Goal: Task Accomplishment & Management: Use online tool/utility

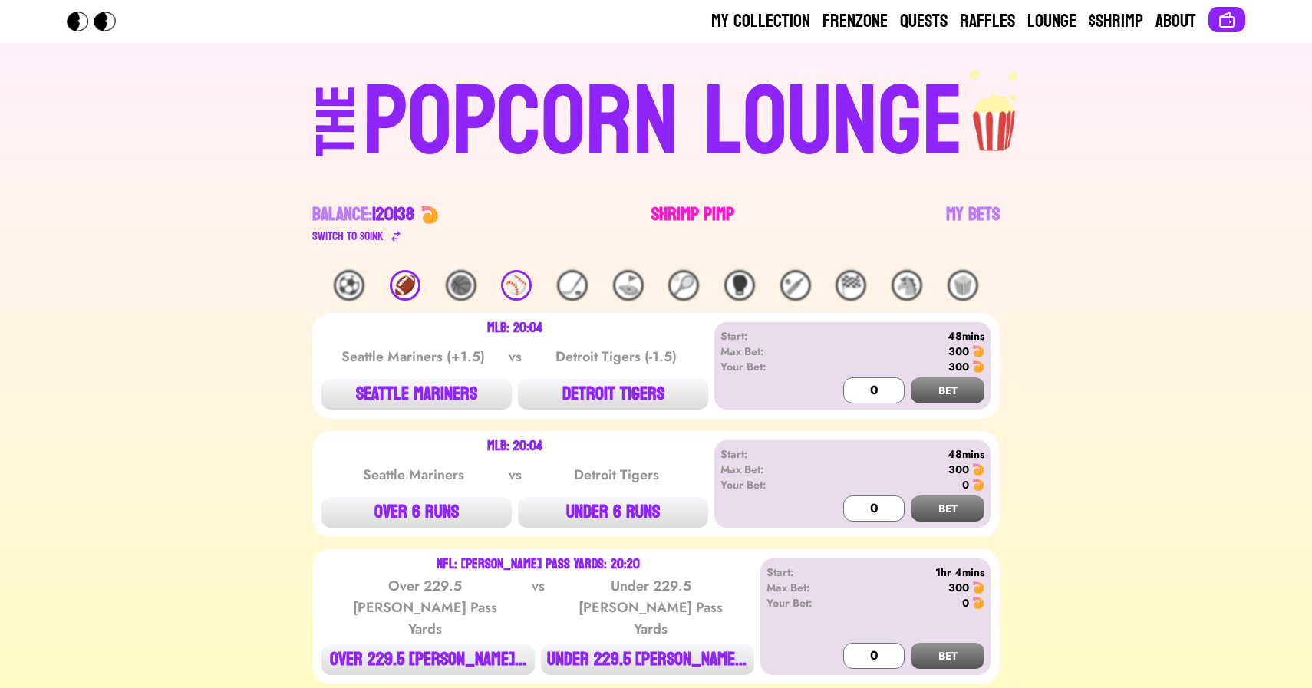
click at [675, 219] on link "Shrimp Pimp" at bounding box center [692, 224] width 83 height 43
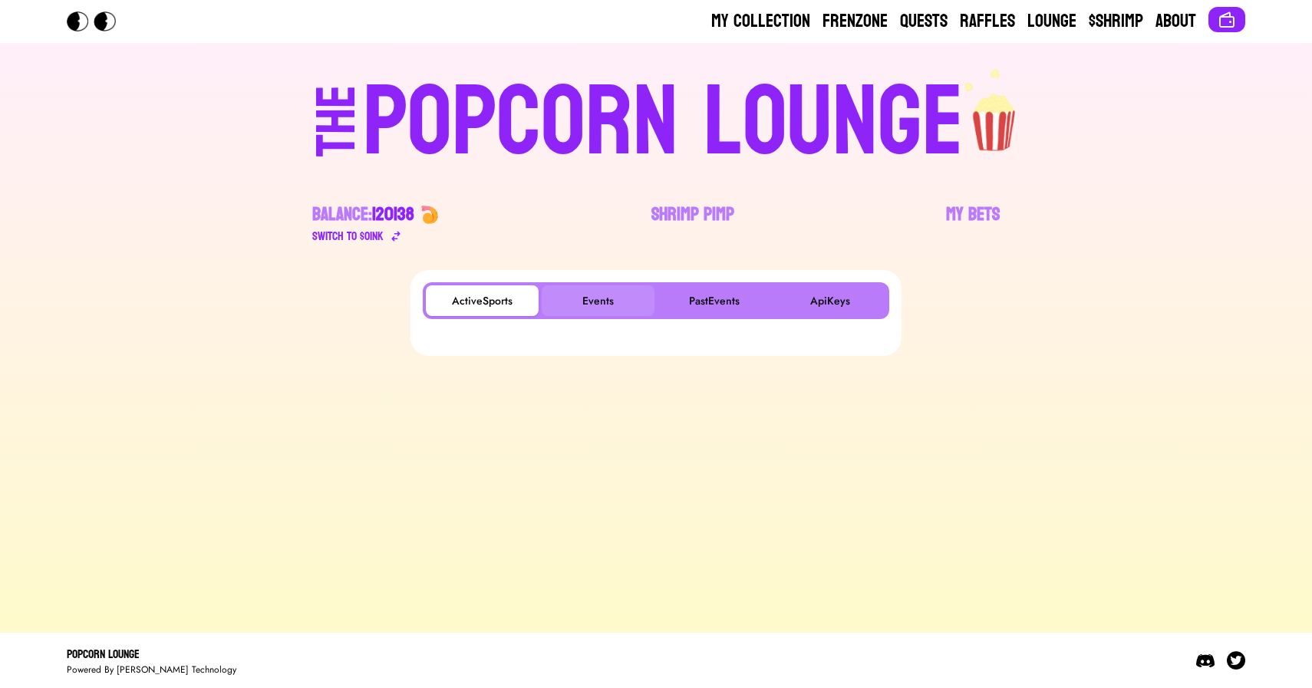
click at [604, 299] on button "Events" at bounding box center [598, 300] width 113 height 31
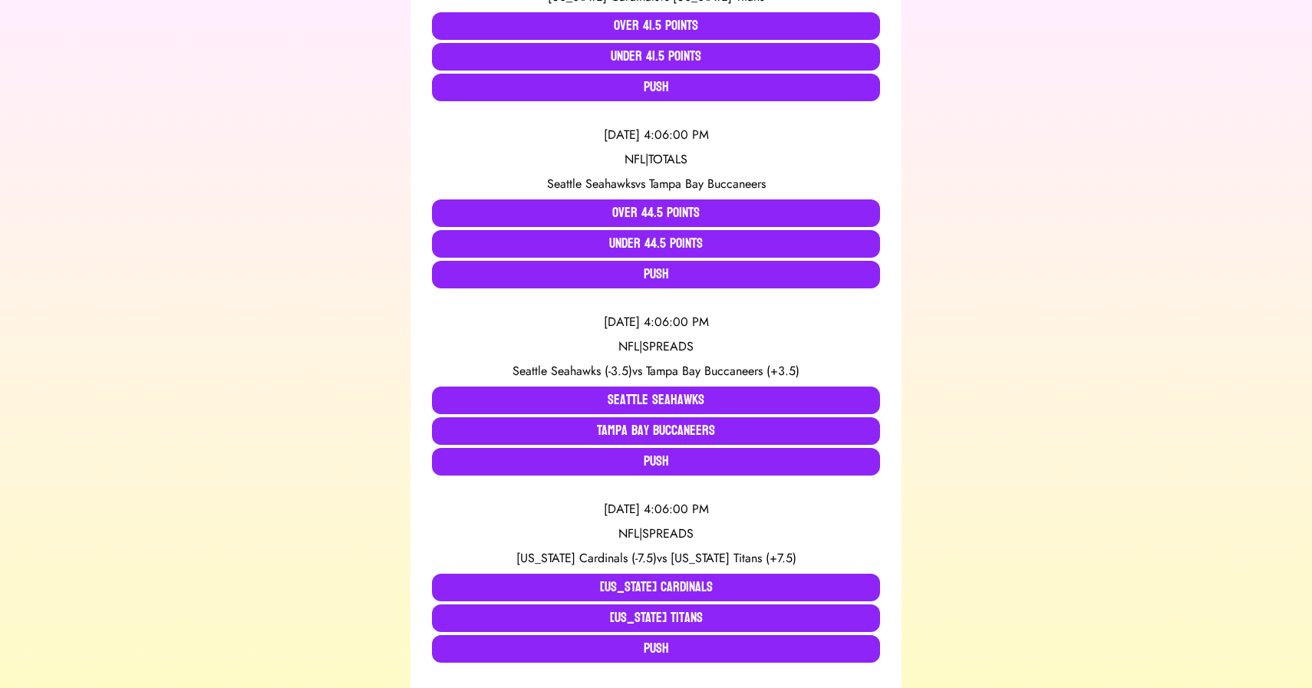
scroll to position [439, 0]
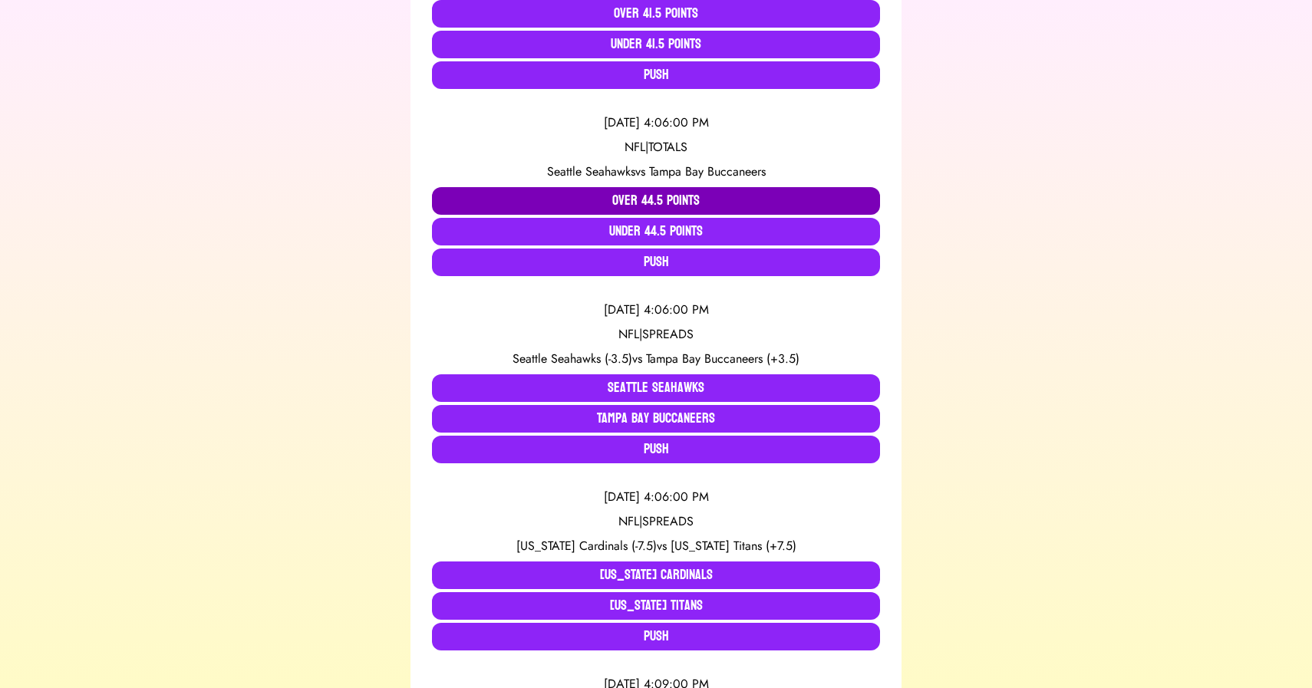
click at [627, 201] on button "Over 44.5 Points" at bounding box center [656, 201] width 448 height 28
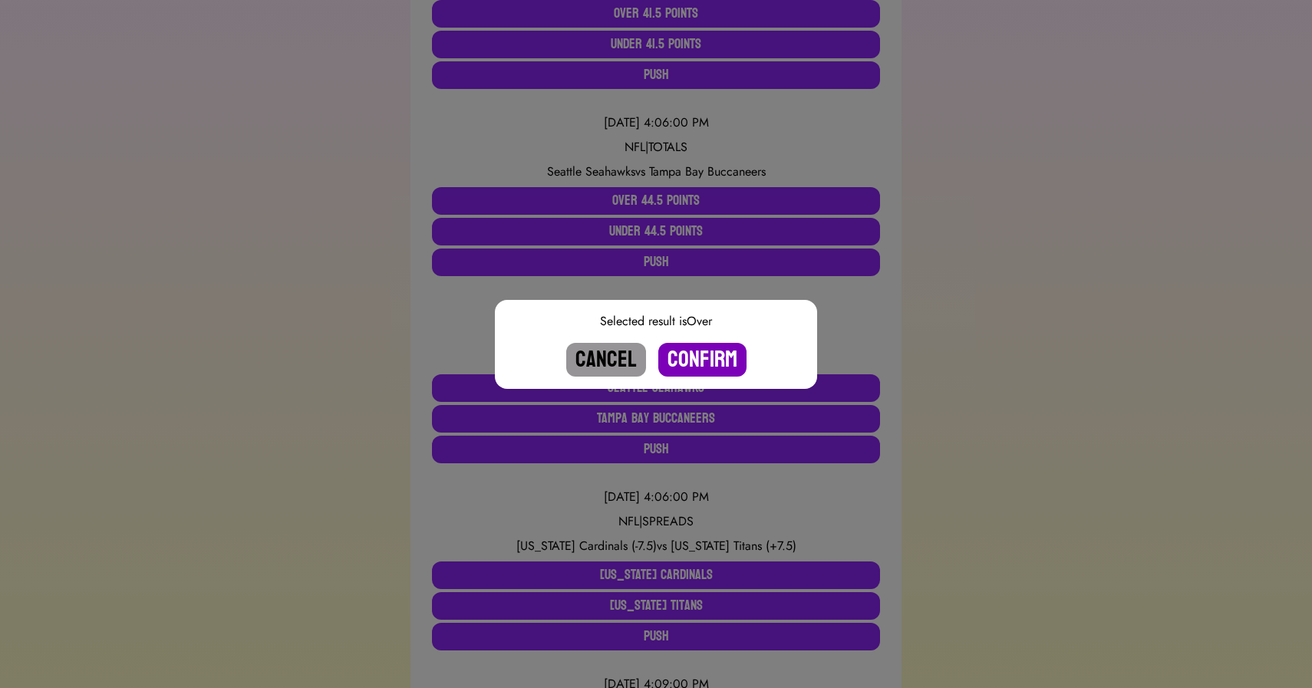
click at [710, 360] on button "Confirm" at bounding box center [702, 360] width 88 height 34
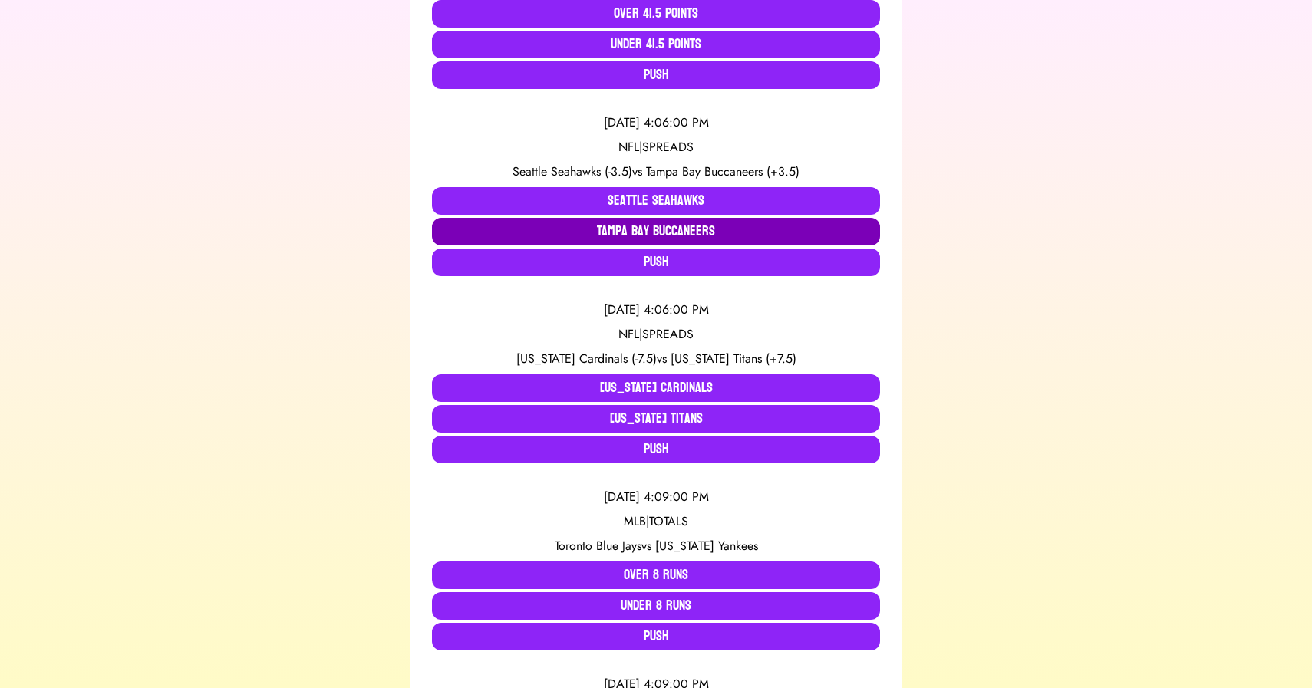
click at [676, 232] on button "Tampa Bay Buccaneers" at bounding box center [656, 232] width 448 height 28
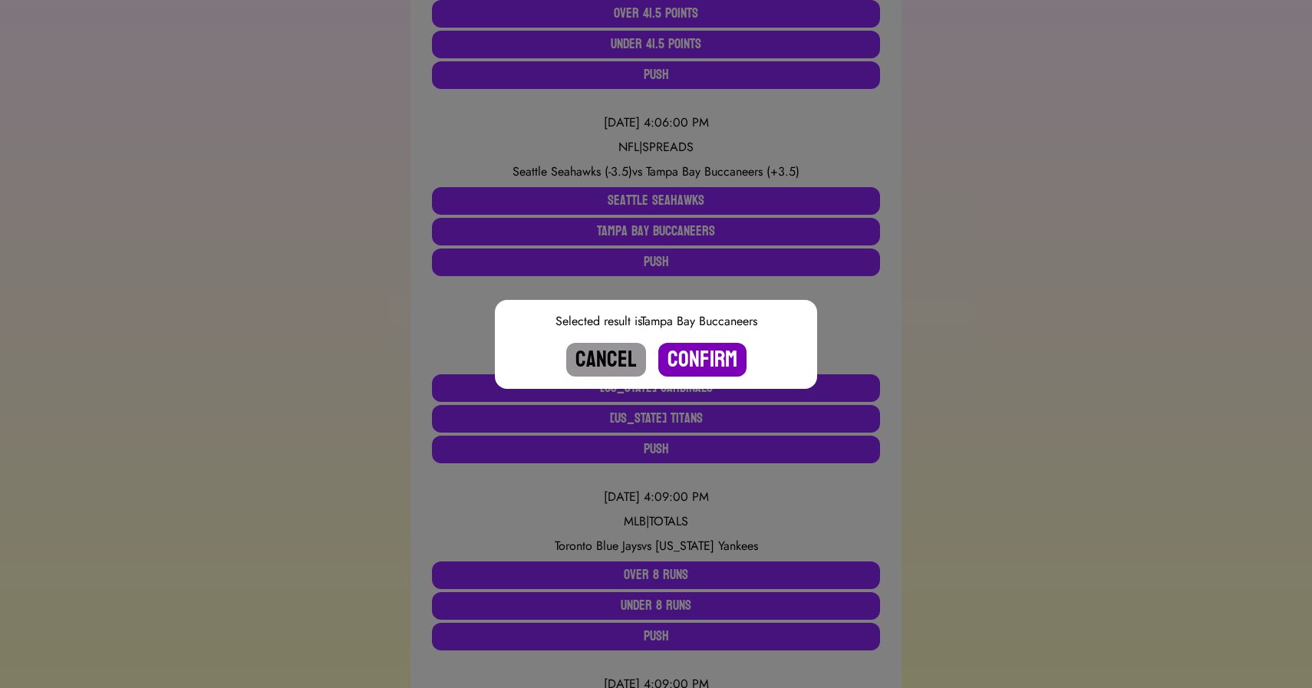
click at [716, 364] on button "Confirm" at bounding box center [702, 360] width 88 height 34
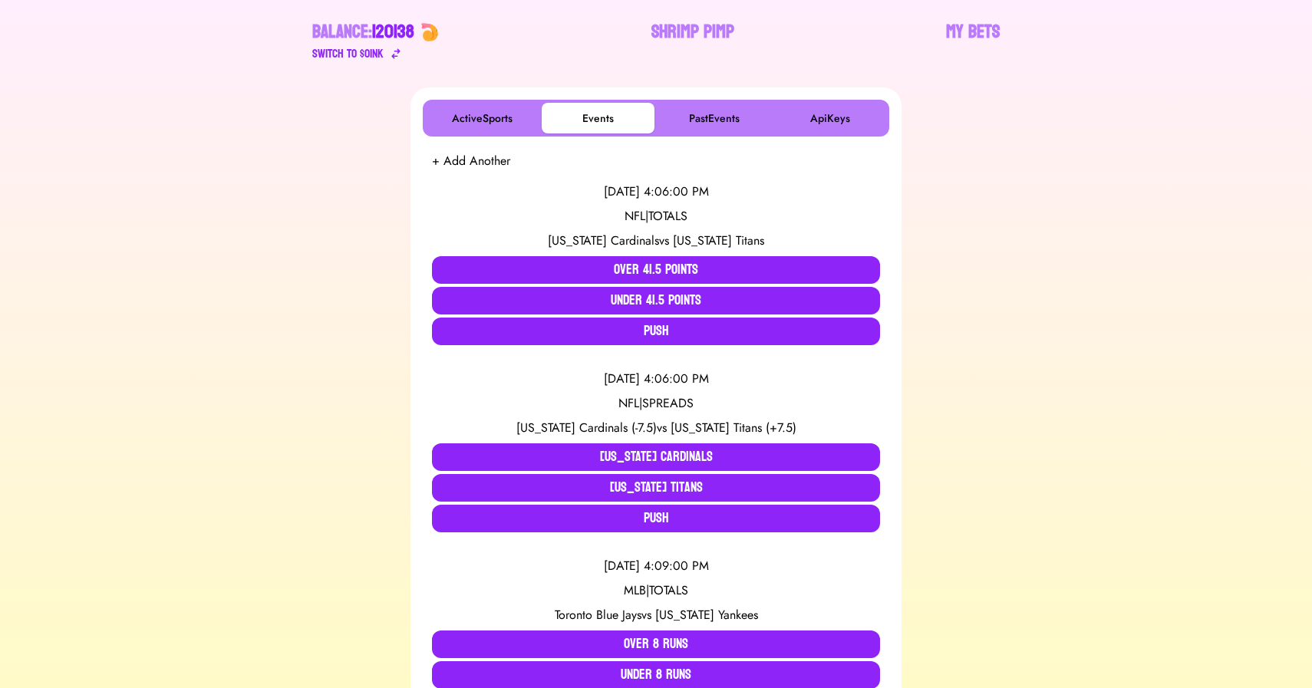
scroll to position [0, 0]
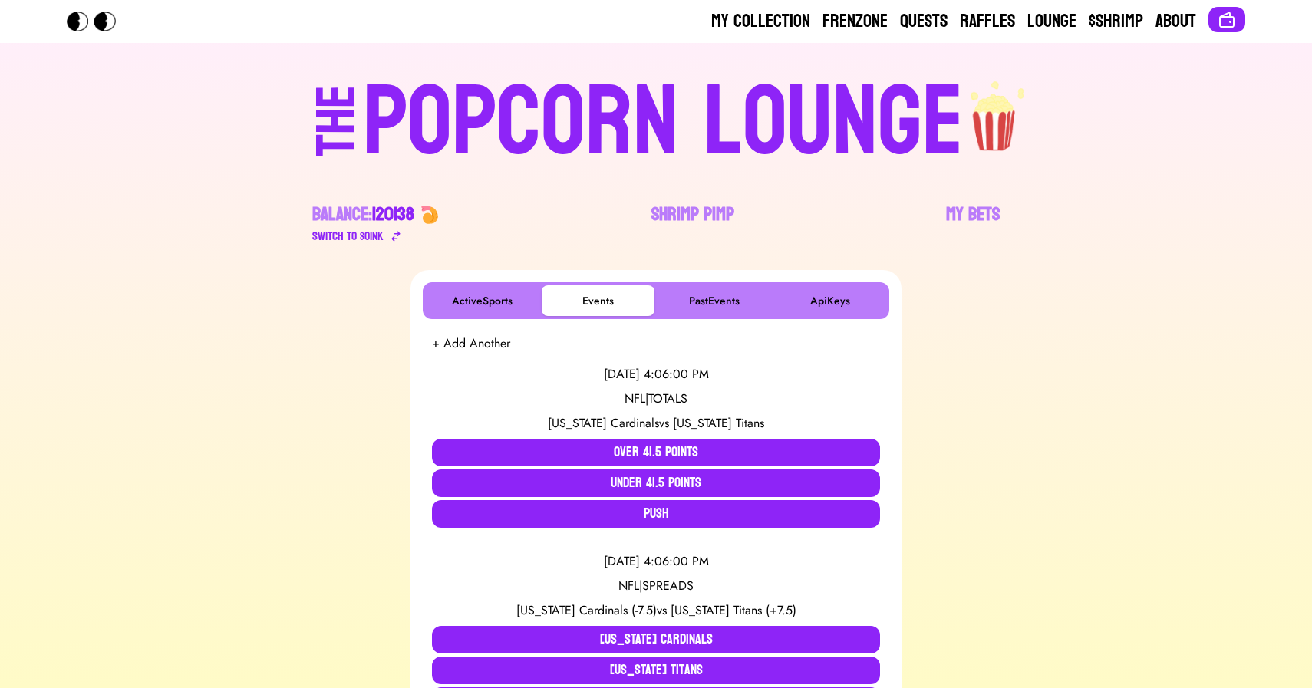
click at [642, 135] on div "POPCORN LOUNGE" at bounding box center [663, 123] width 601 height 98
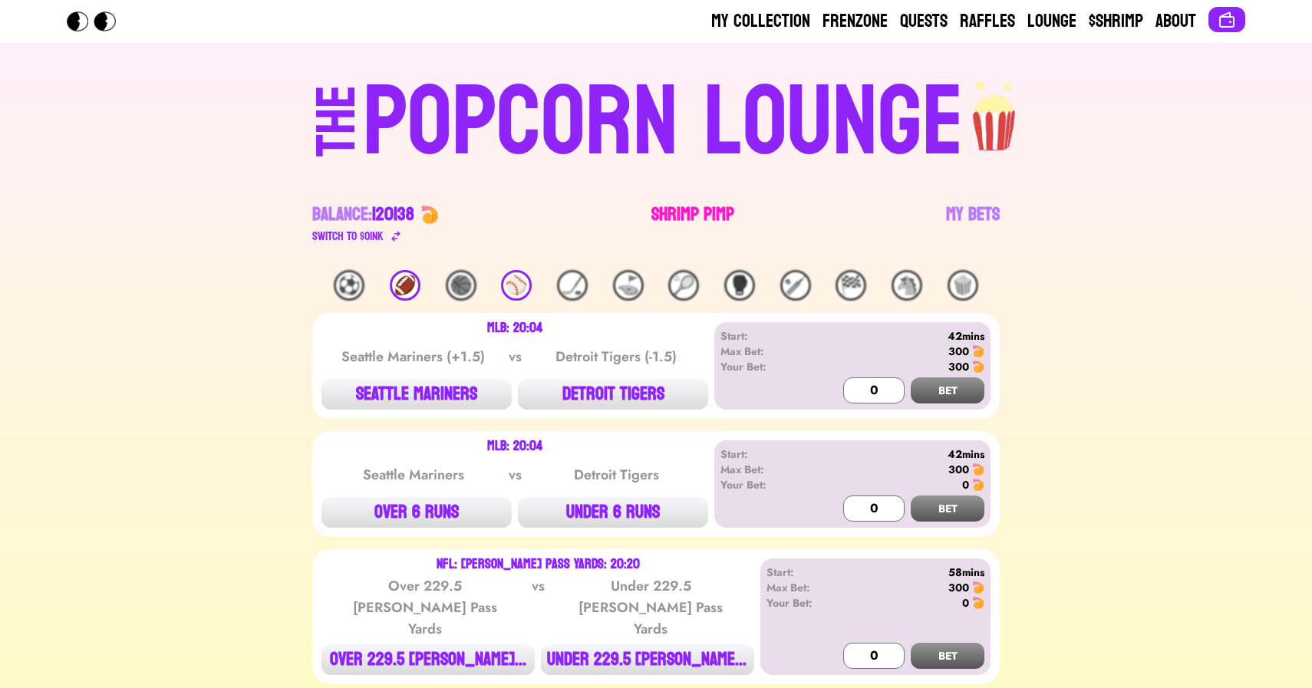
click at [708, 211] on link "Shrimp Pimp" at bounding box center [692, 224] width 83 height 43
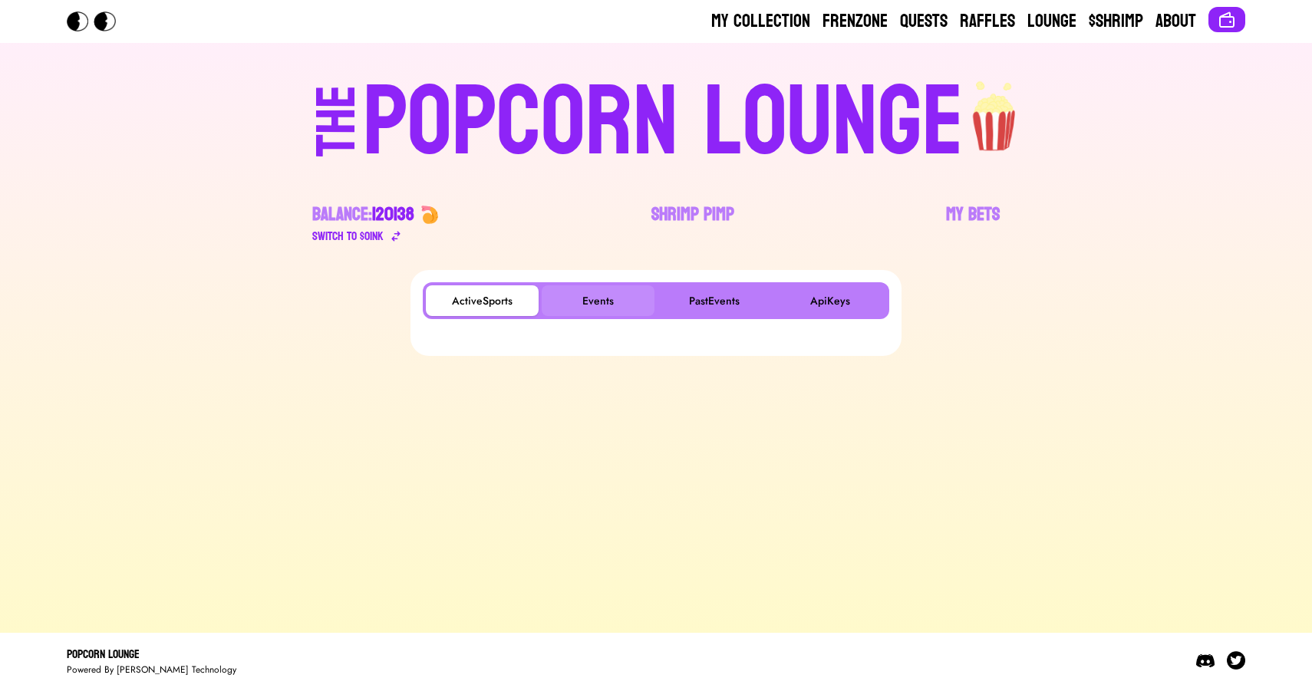
click at [614, 308] on button "Events" at bounding box center [598, 300] width 113 height 31
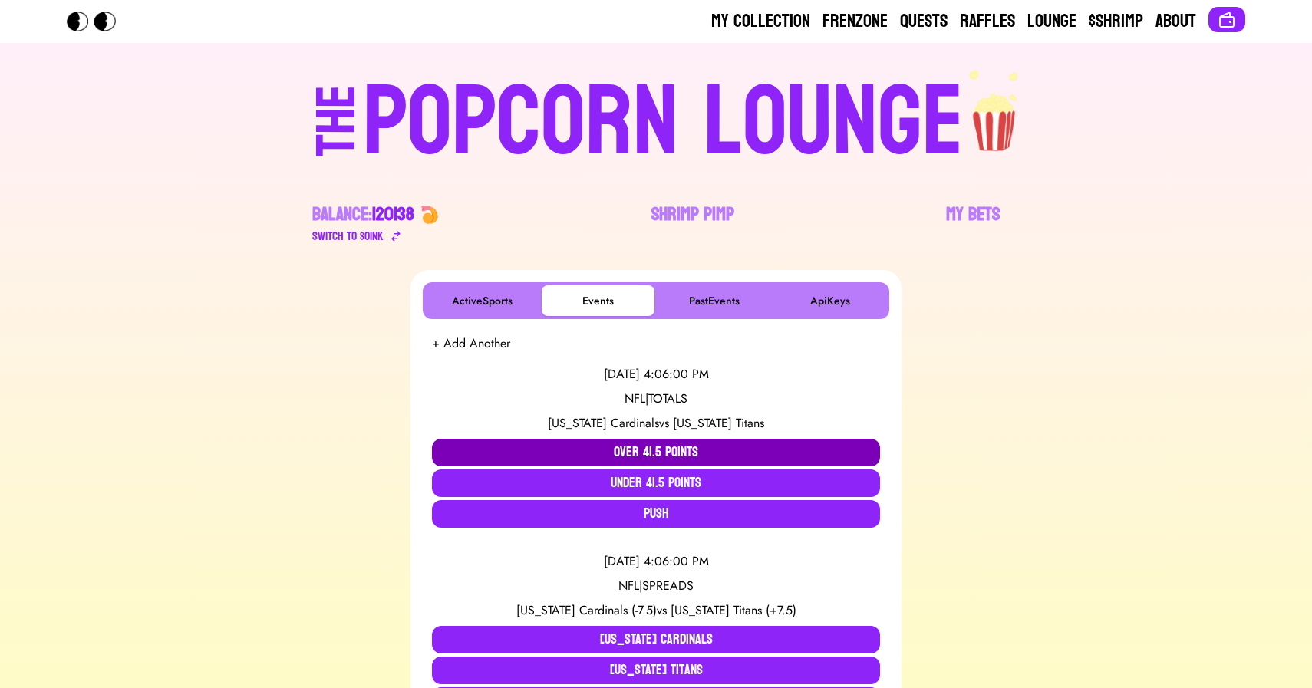
click at [601, 451] on button "Over 41.5 Points" at bounding box center [656, 453] width 448 height 28
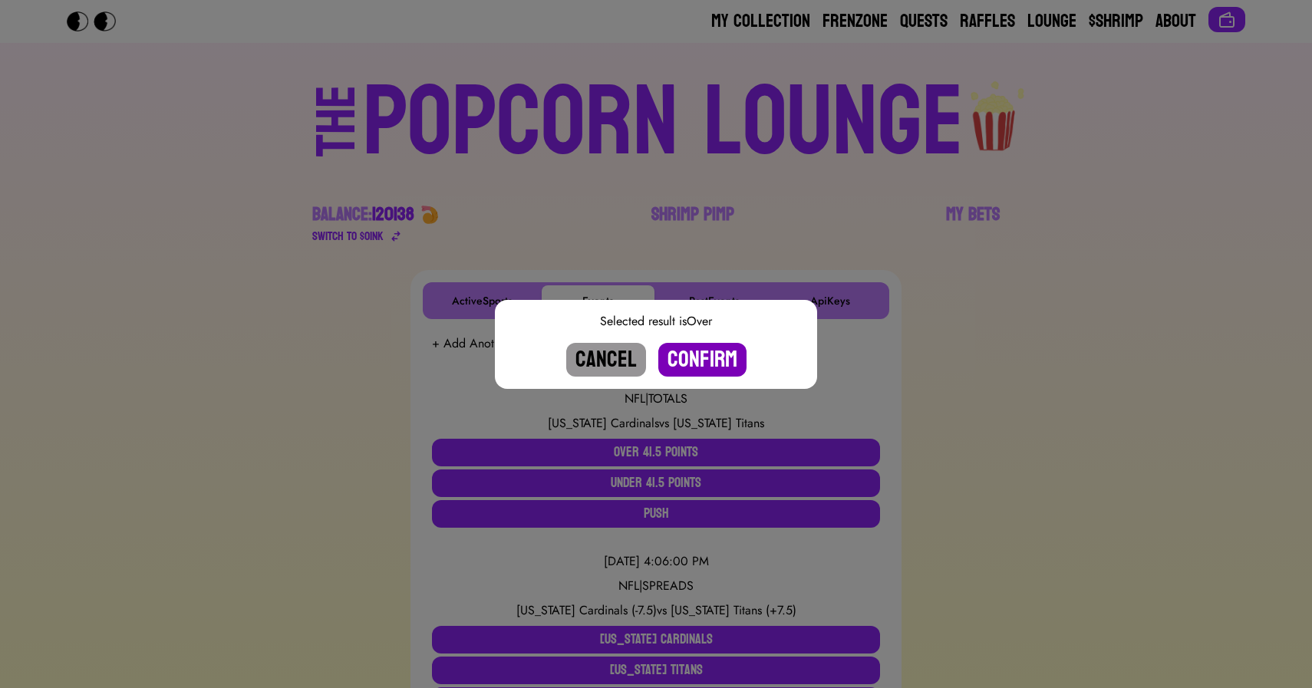
click at [683, 366] on button "Confirm" at bounding box center [702, 360] width 88 height 34
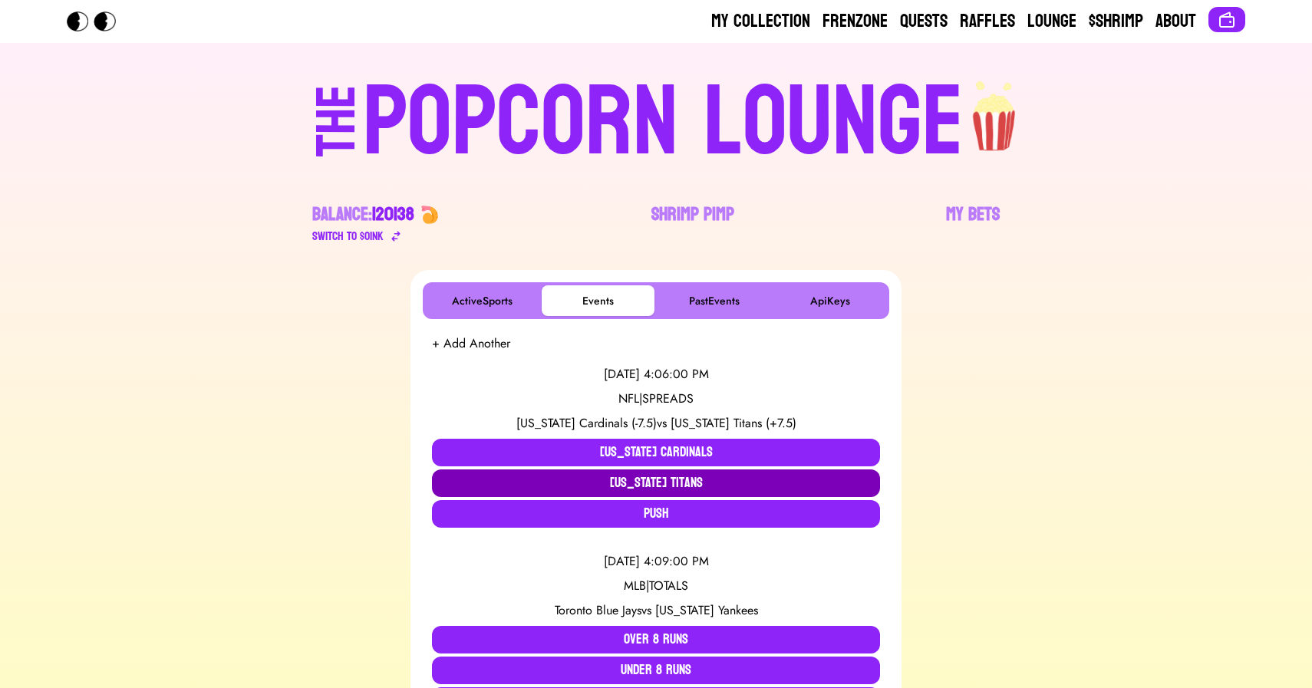
click at [669, 482] on button "Tennessee Titans" at bounding box center [656, 484] width 448 height 28
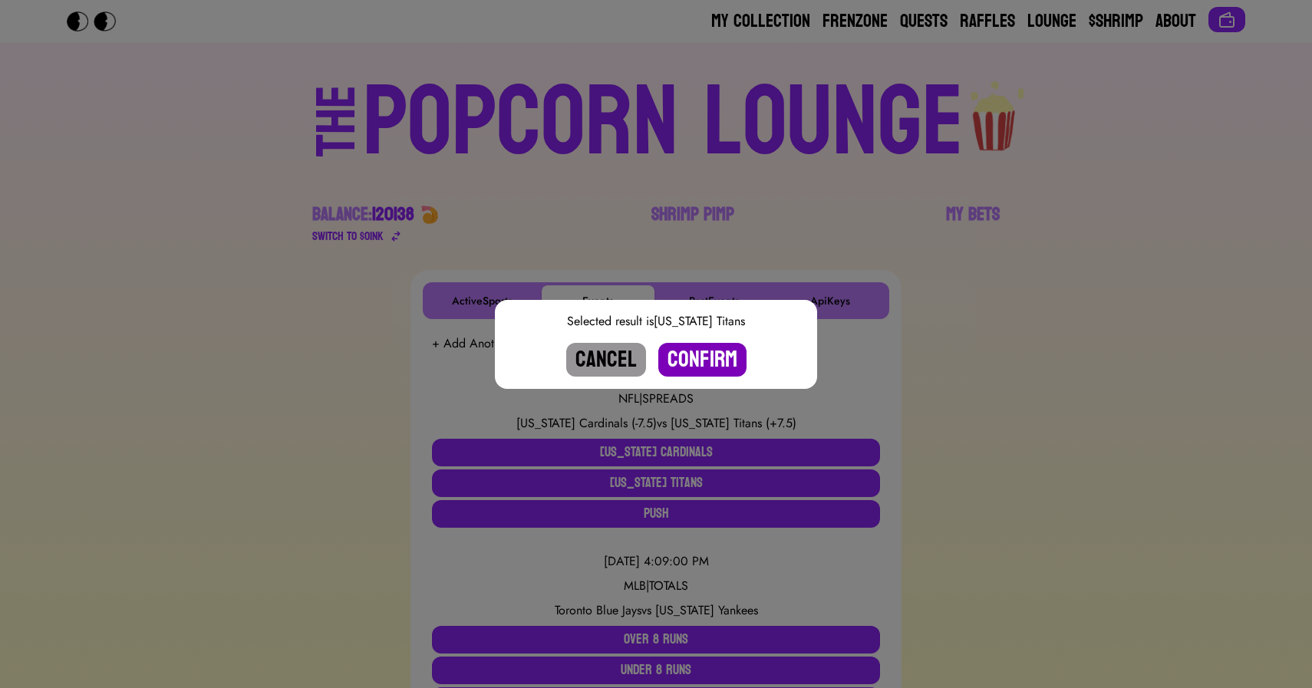
click at [698, 355] on button "Confirm" at bounding box center [702, 360] width 88 height 34
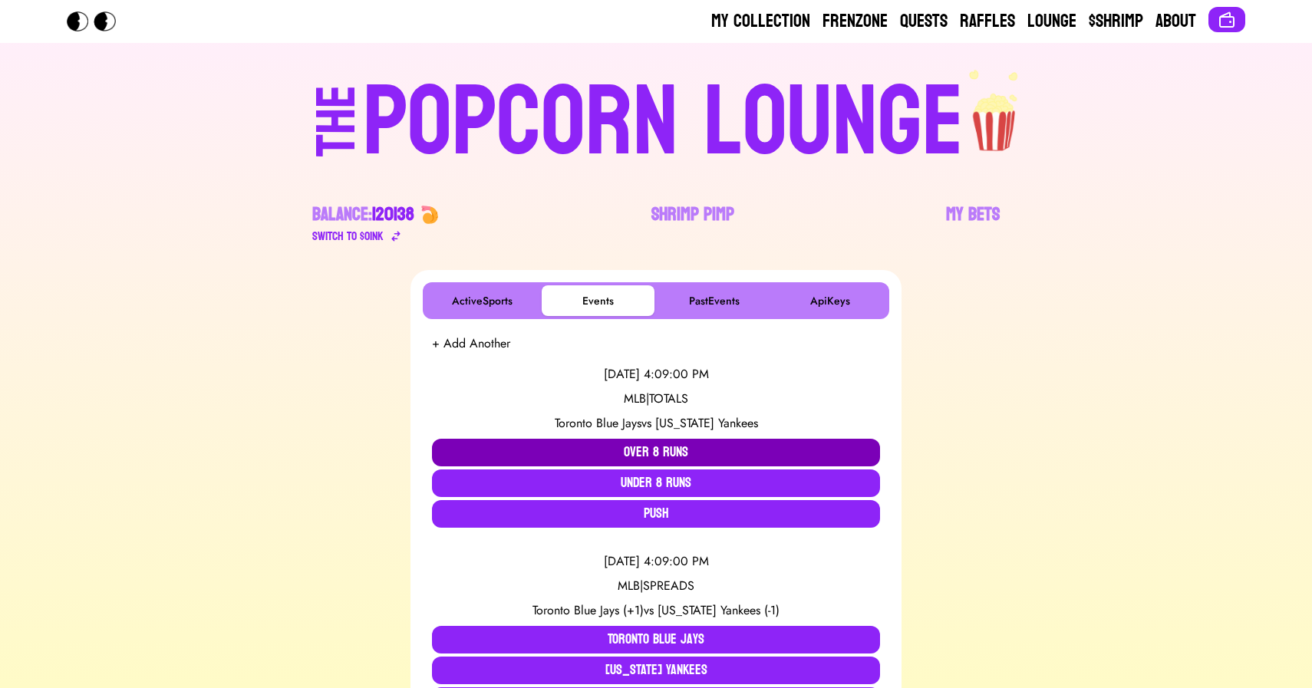
click at [596, 448] on button "Over 8 Runs" at bounding box center [656, 453] width 448 height 28
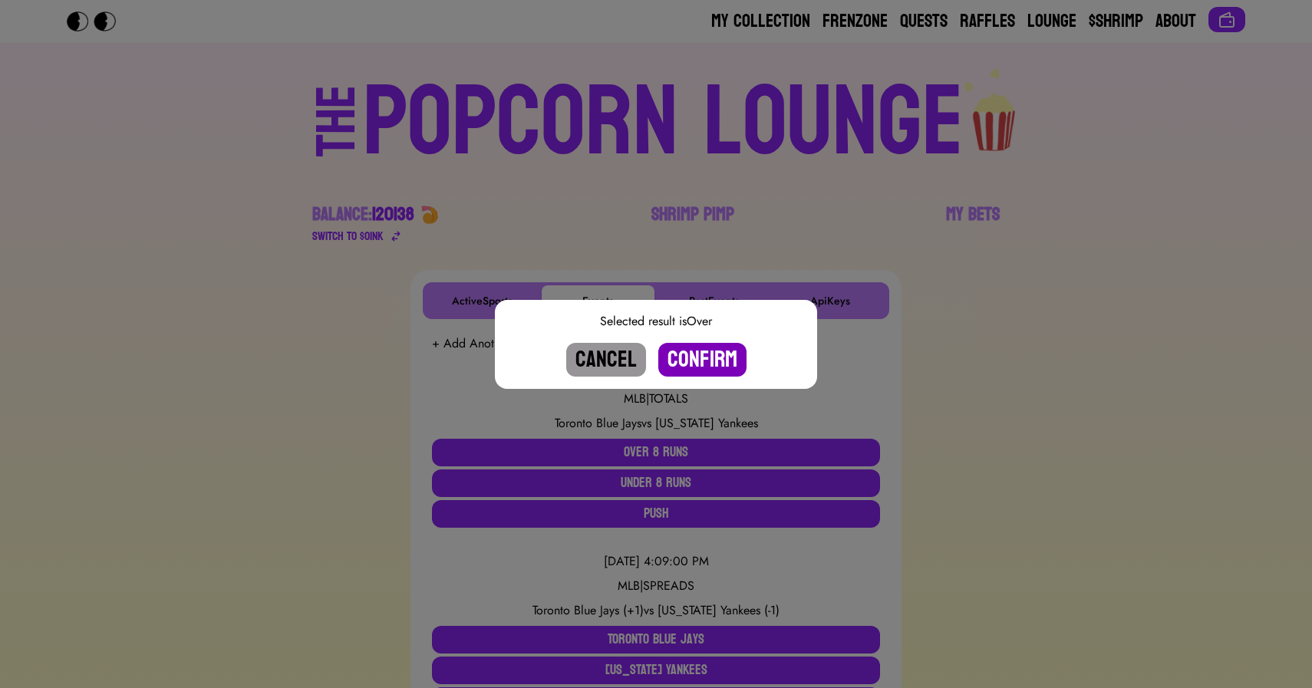
click at [708, 355] on button "Confirm" at bounding box center [702, 360] width 88 height 34
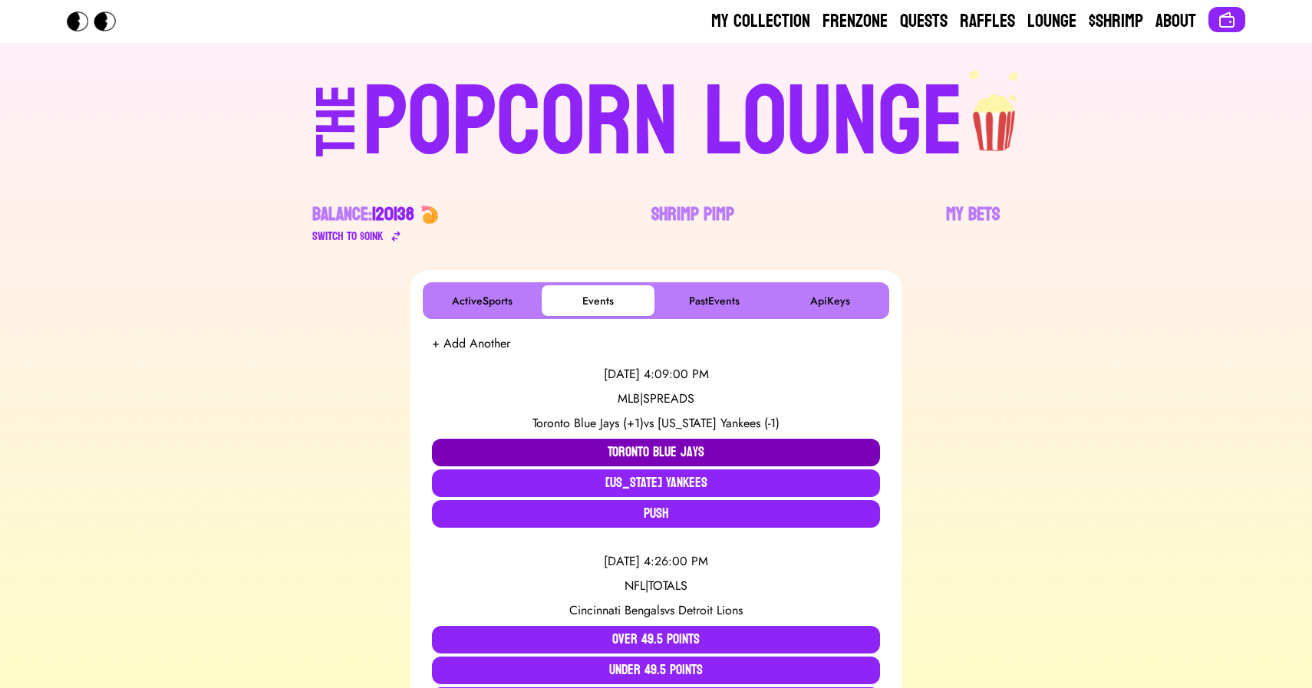
click at [644, 454] on button "Toronto Blue Jays" at bounding box center [656, 453] width 448 height 28
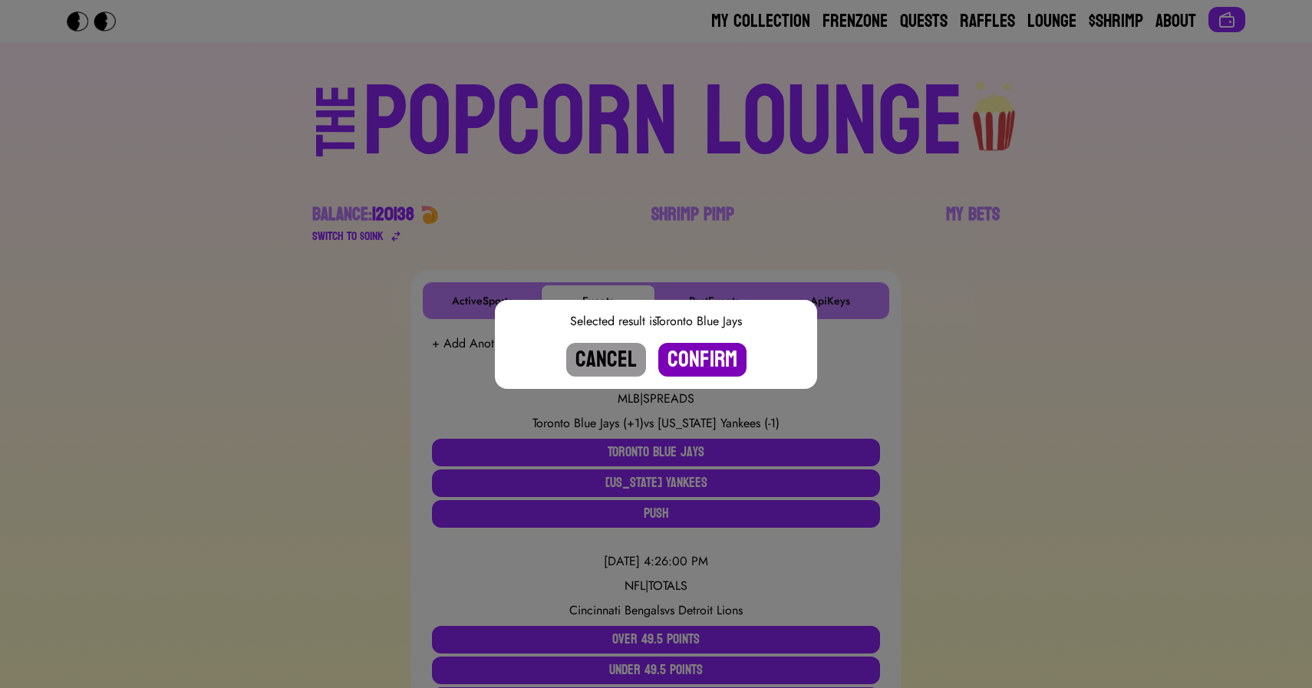
click at [704, 362] on button "Confirm" at bounding box center [702, 360] width 88 height 34
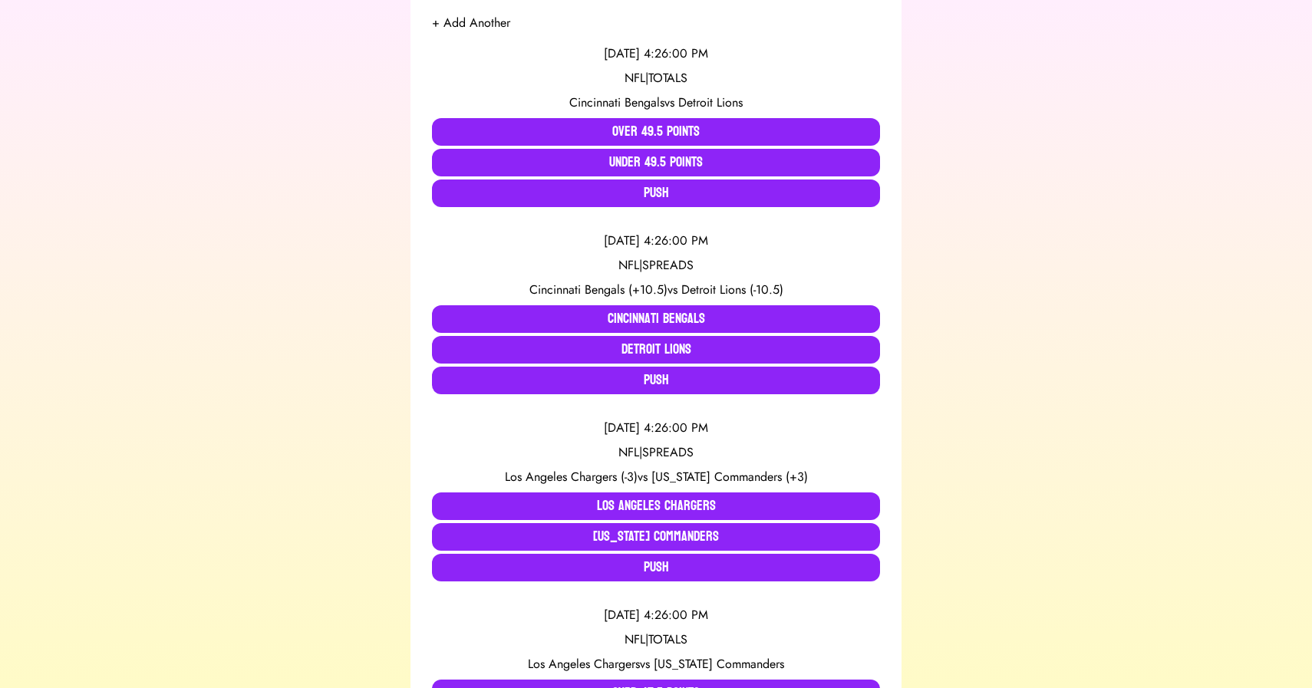
scroll to position [276, 0]
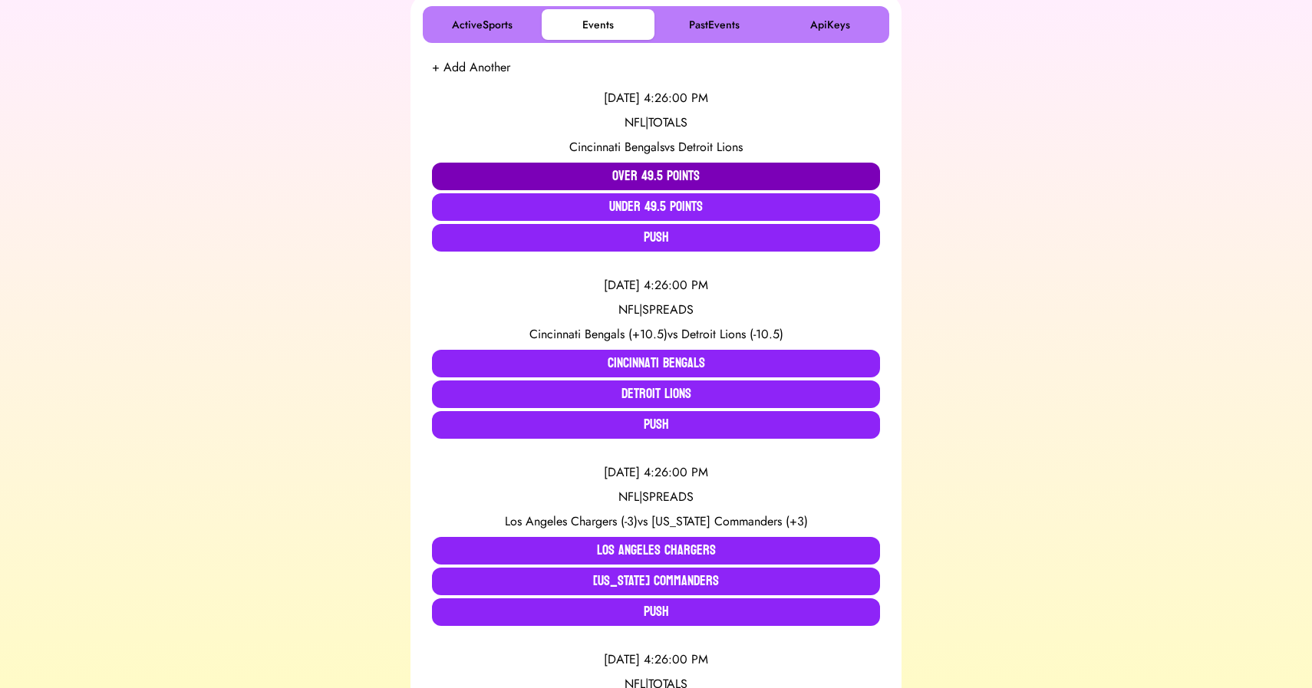
click at [575, 175] on button "Over 49.5 Points" at bounding box center [656, 177] width 448 height 28
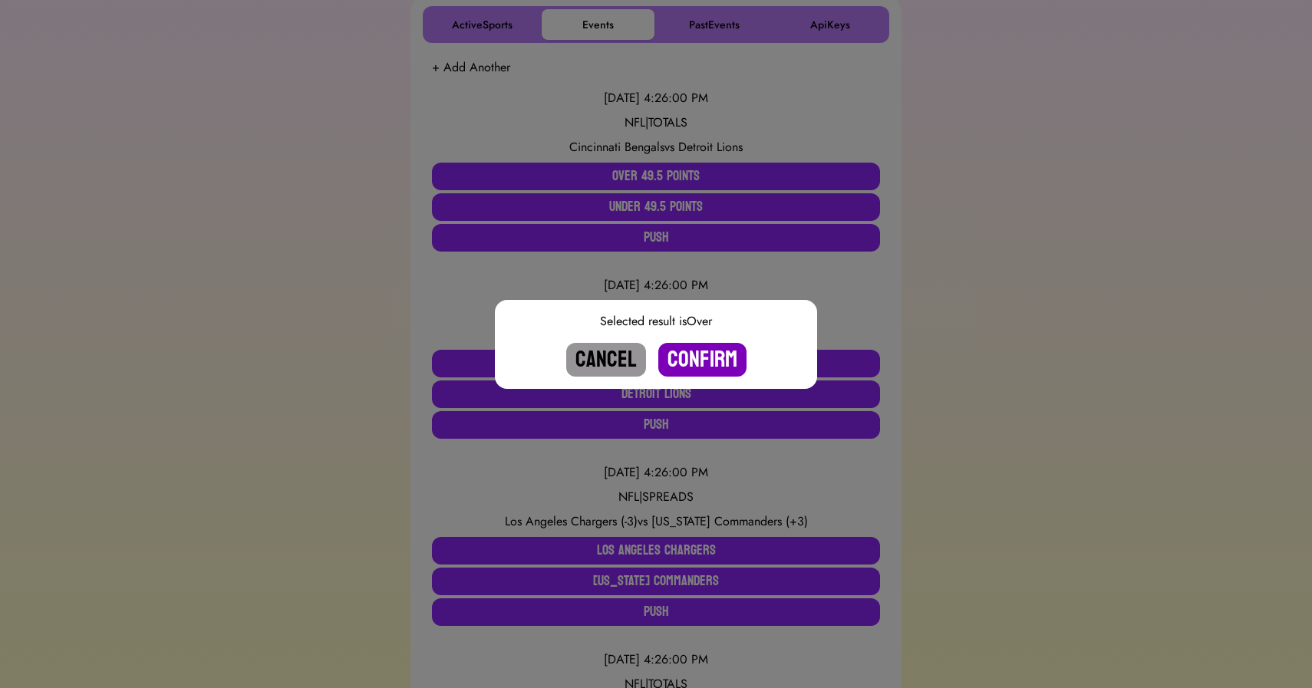
click at [696, 358] on button "Confirm" at bounding box center [702, 360] width 88 height 34
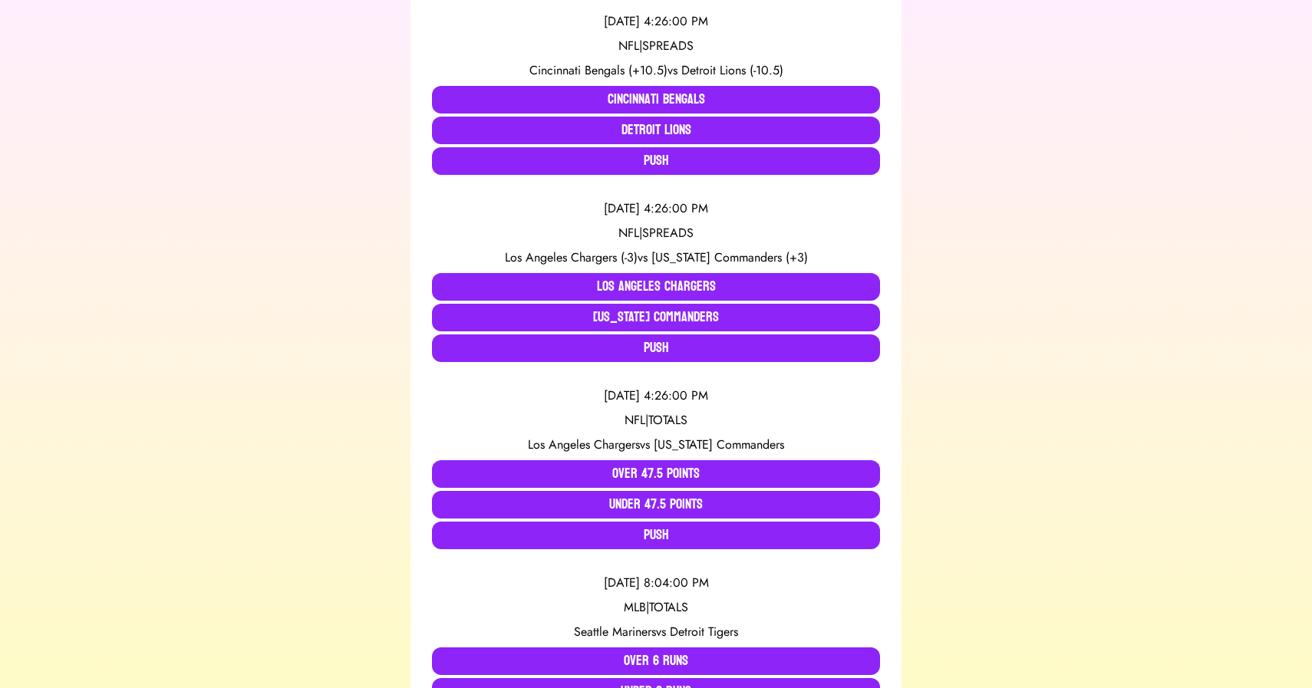
scroll to position [0, 0]
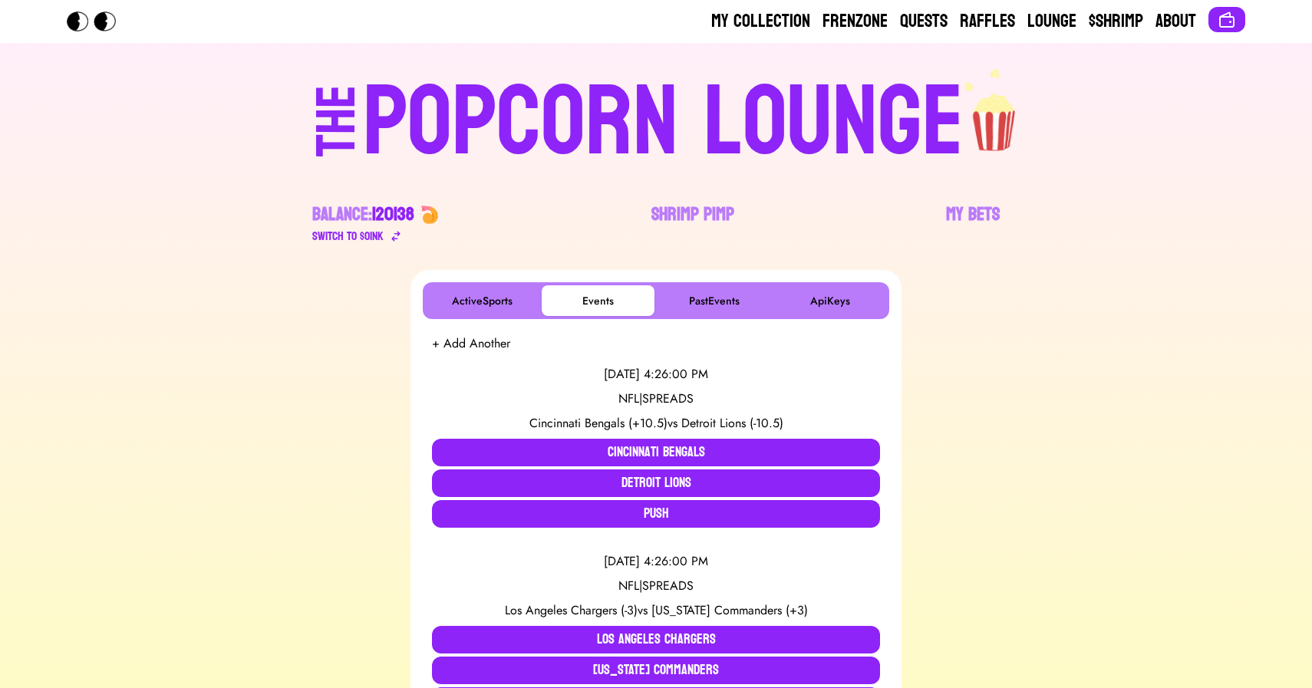
click at [493, 92] on div "POPCORN LOUNGE" at bounding box center [663, 123] width 601 height 98
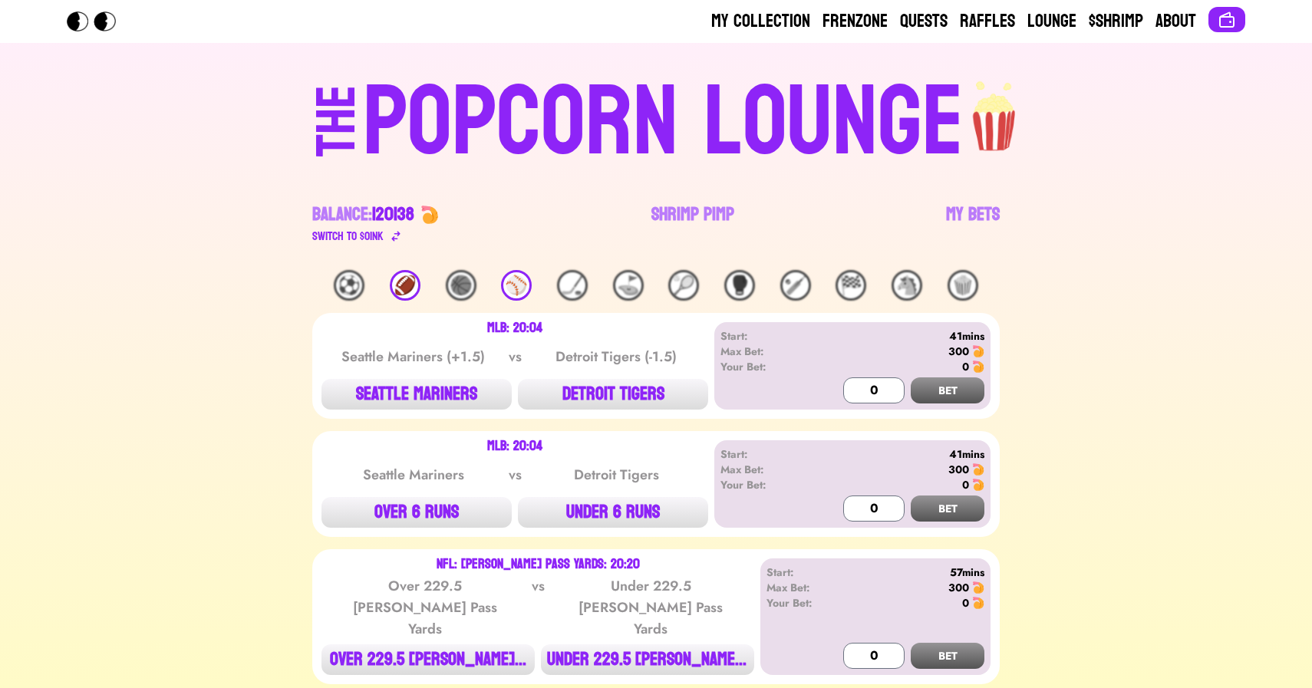
click at [409, 283] on div "🏈" at bounding box center [405, 285] width 31 height 31
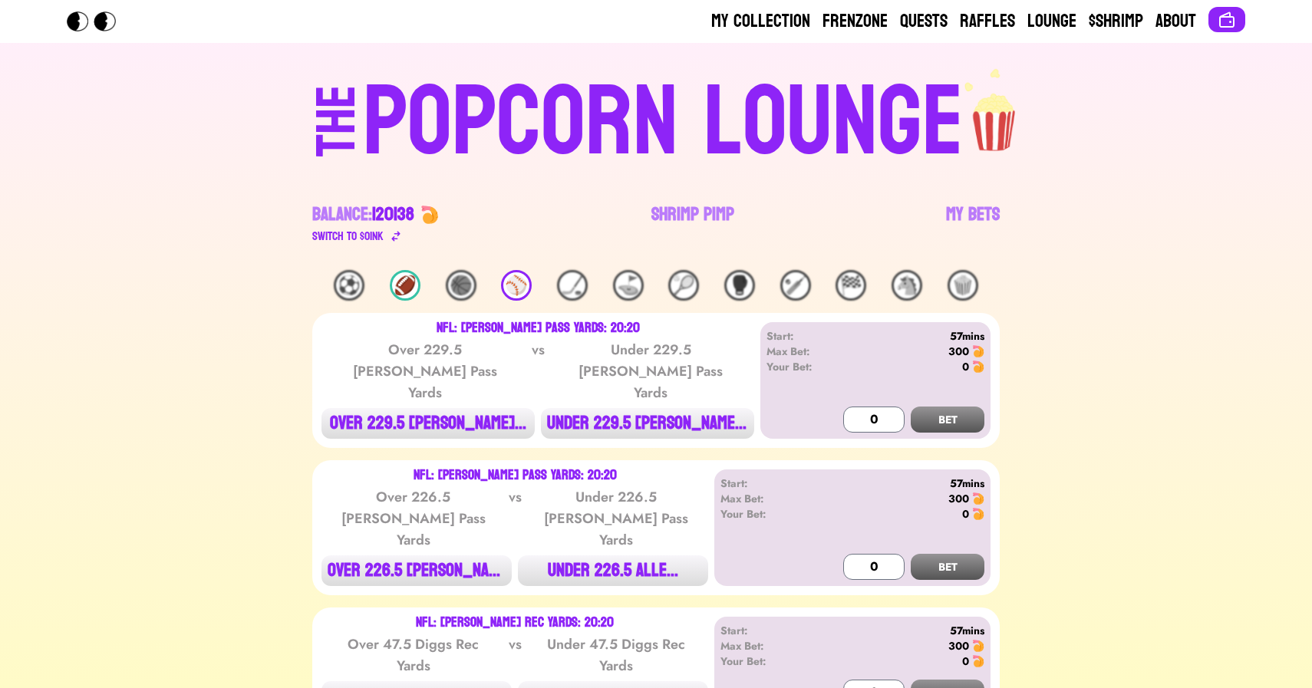
click at [525, 110] on div "POPCORN LOUNGE" at bounding box center [663, 123] width 601 height 98
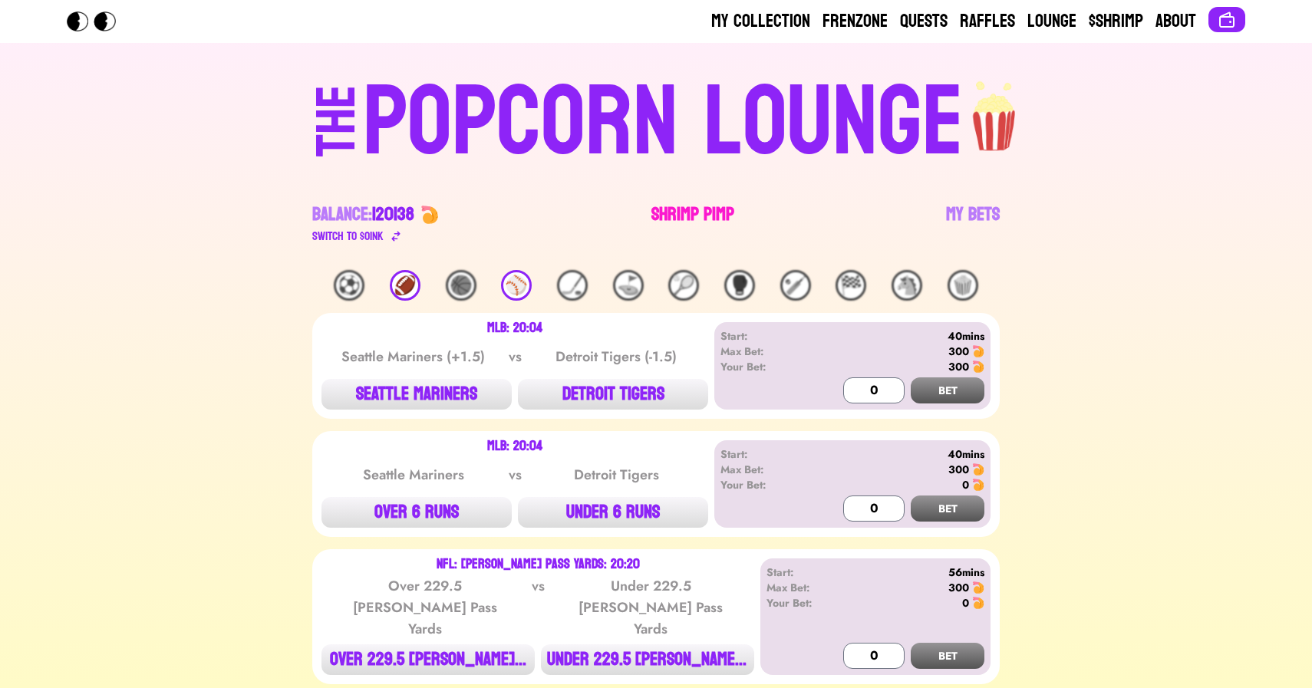
click at [709, 216] on link "Shrimp Pimp" at bounding box center [692, 224] width 83 height 43
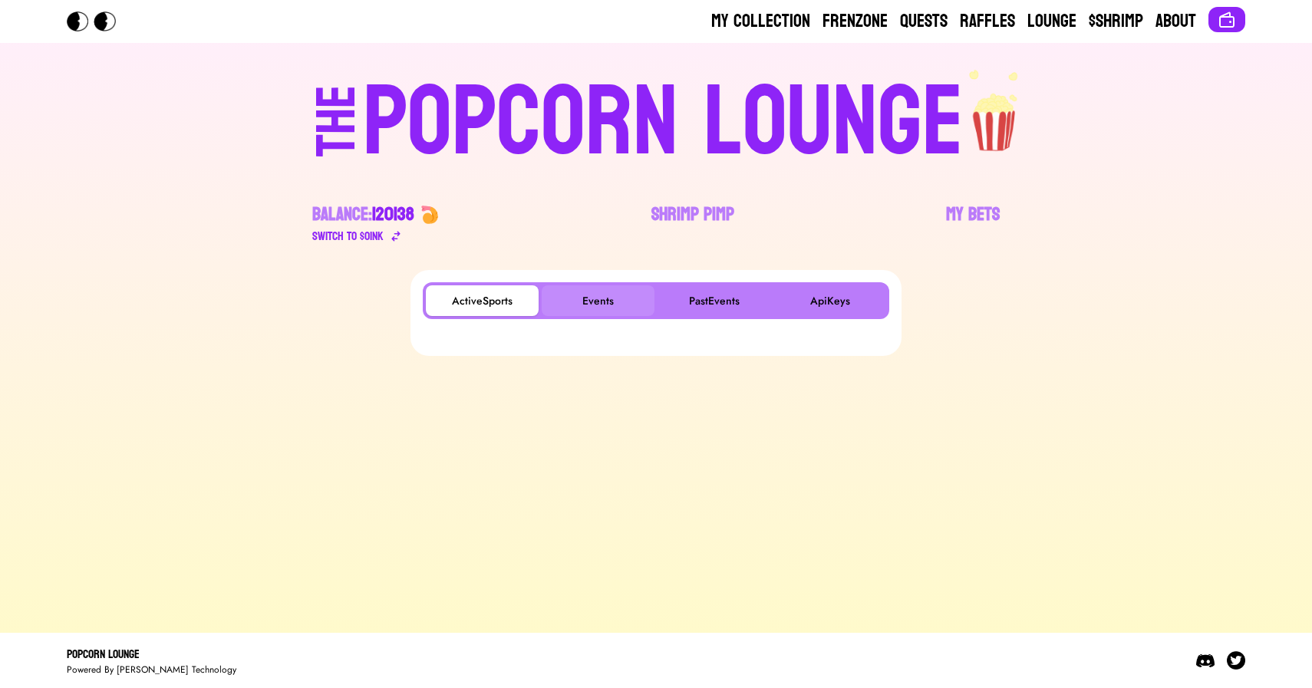
click at [607, 294] on button "Events" at bounding box center [598, 300] width 113 height 31
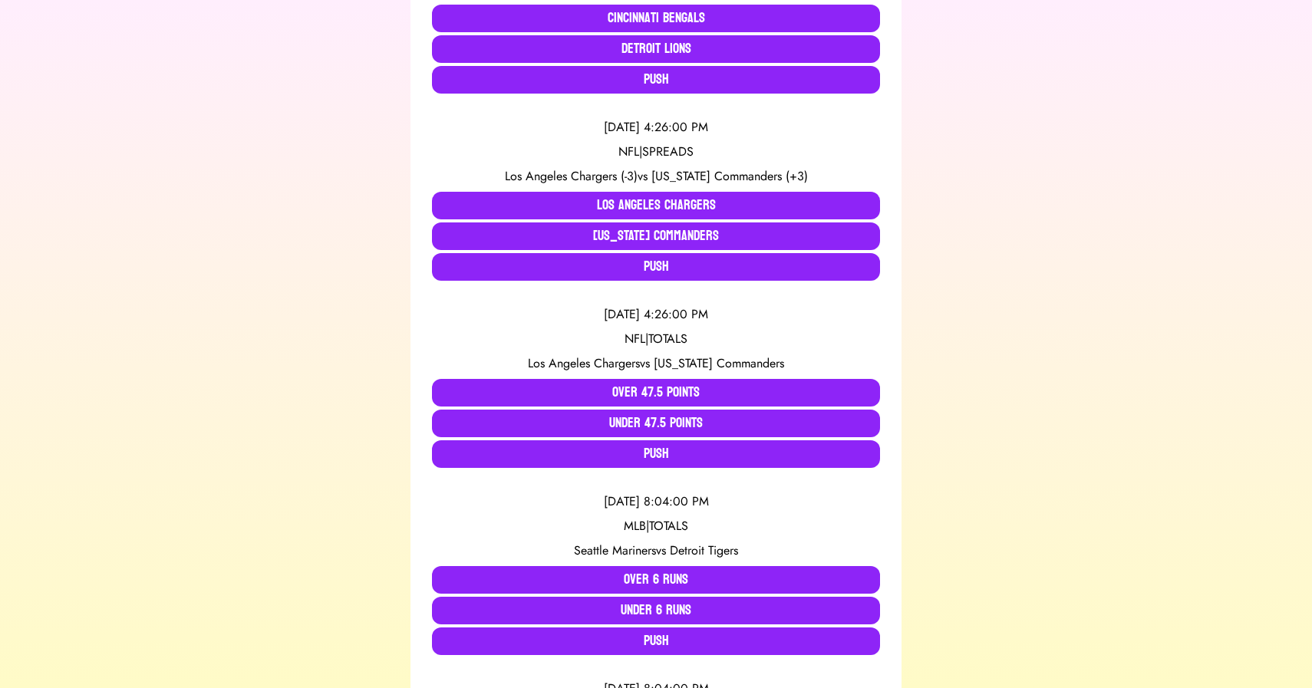
scroll to position [541, 0]
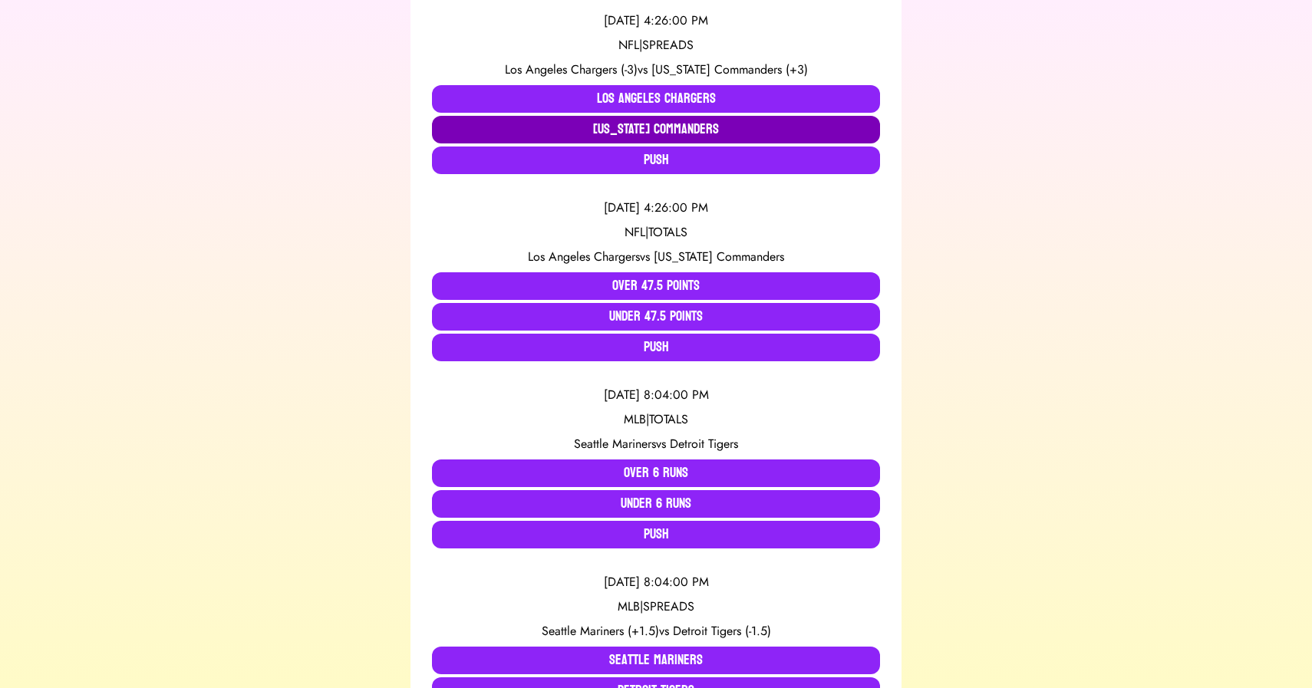
click at [646, 122] on button "[US_STATE] Commanders" at bounding box center [656, 130] width 448 height 28
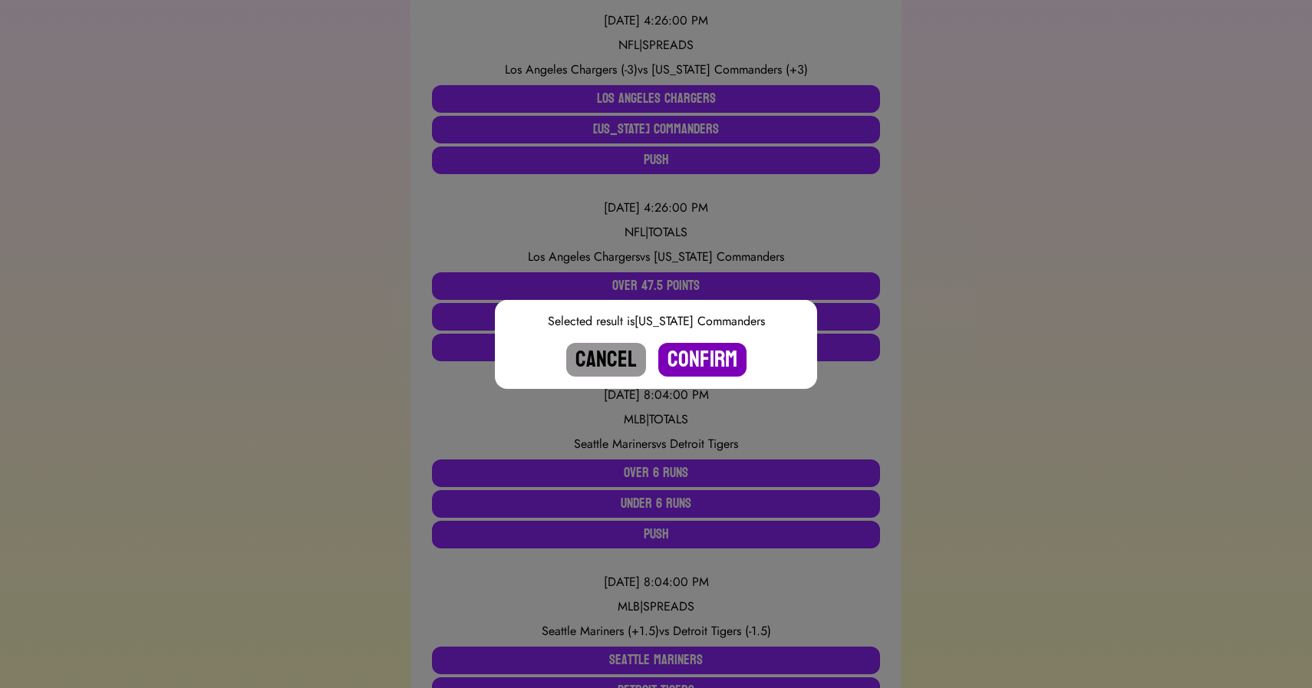
click at [696, 355] on button "Confirm" at bounding box center [702, 360] width 88 height 34
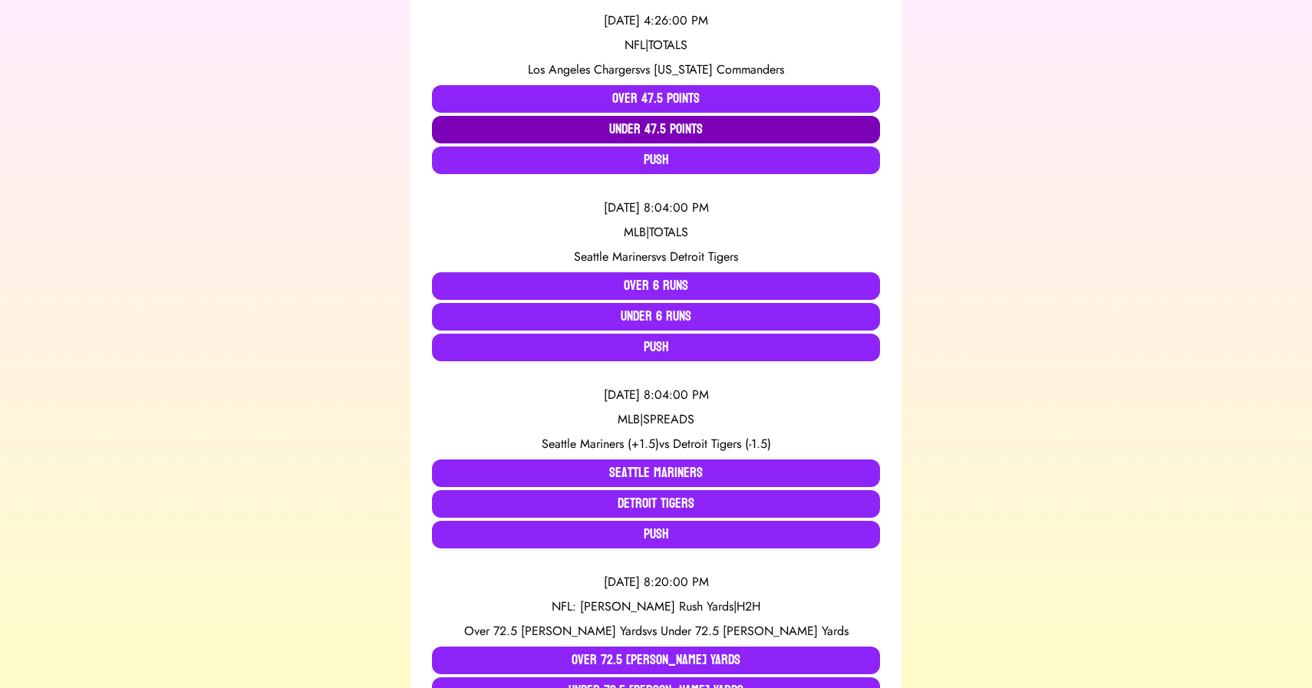
click at [669, 128] on button "Under 47.5 Points" at bounding box center [656, 130] width 448 height 28
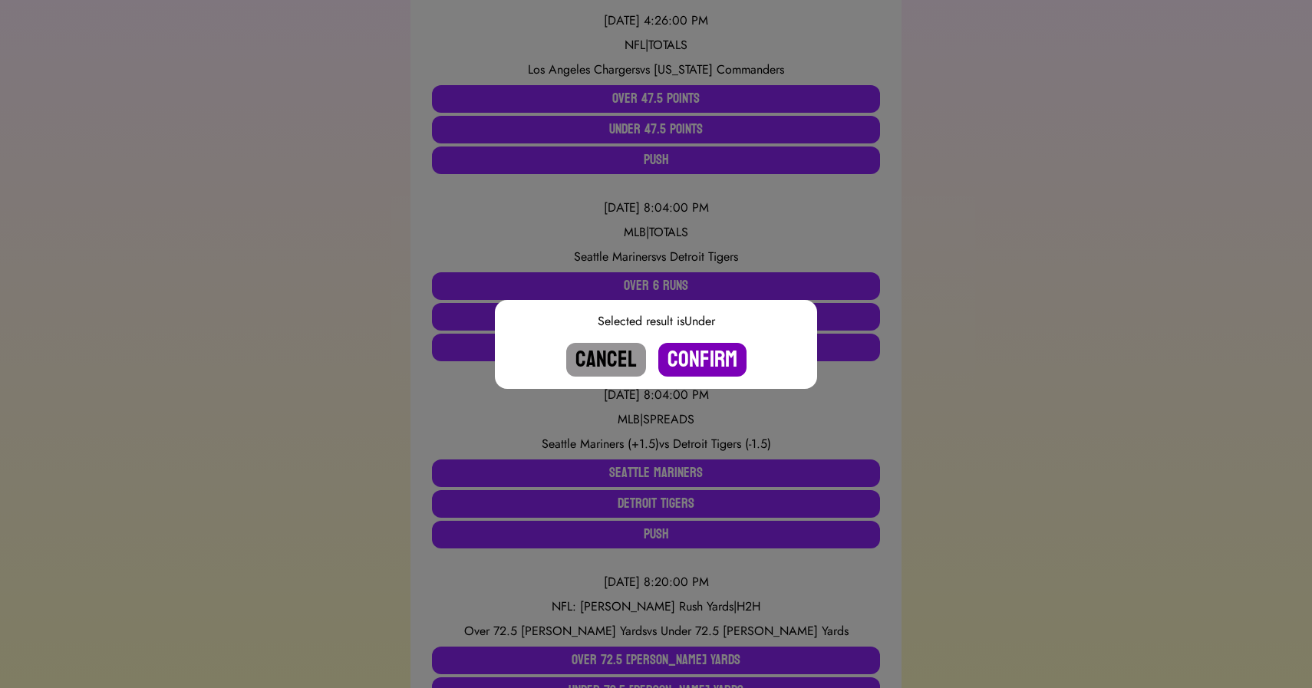
click at [704, 362] on button "Confirm" at bounding box center [702, 360] width 88 height 34
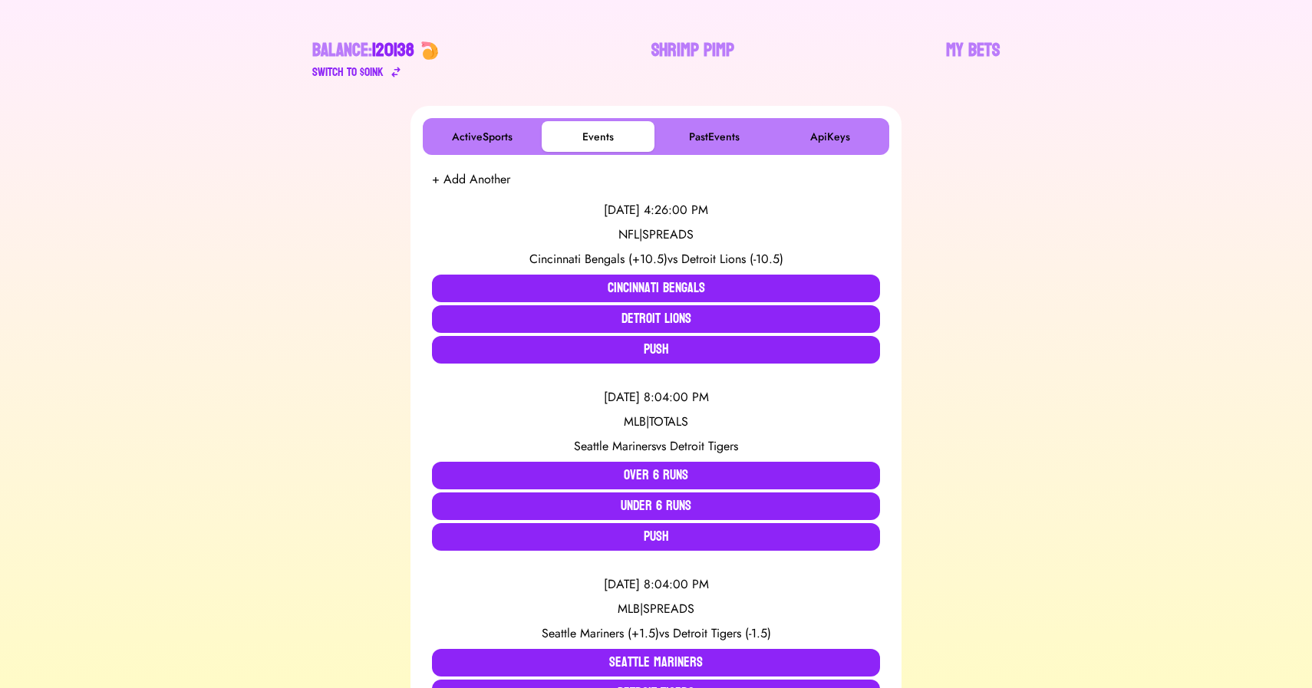
scroll to position [0, 0]
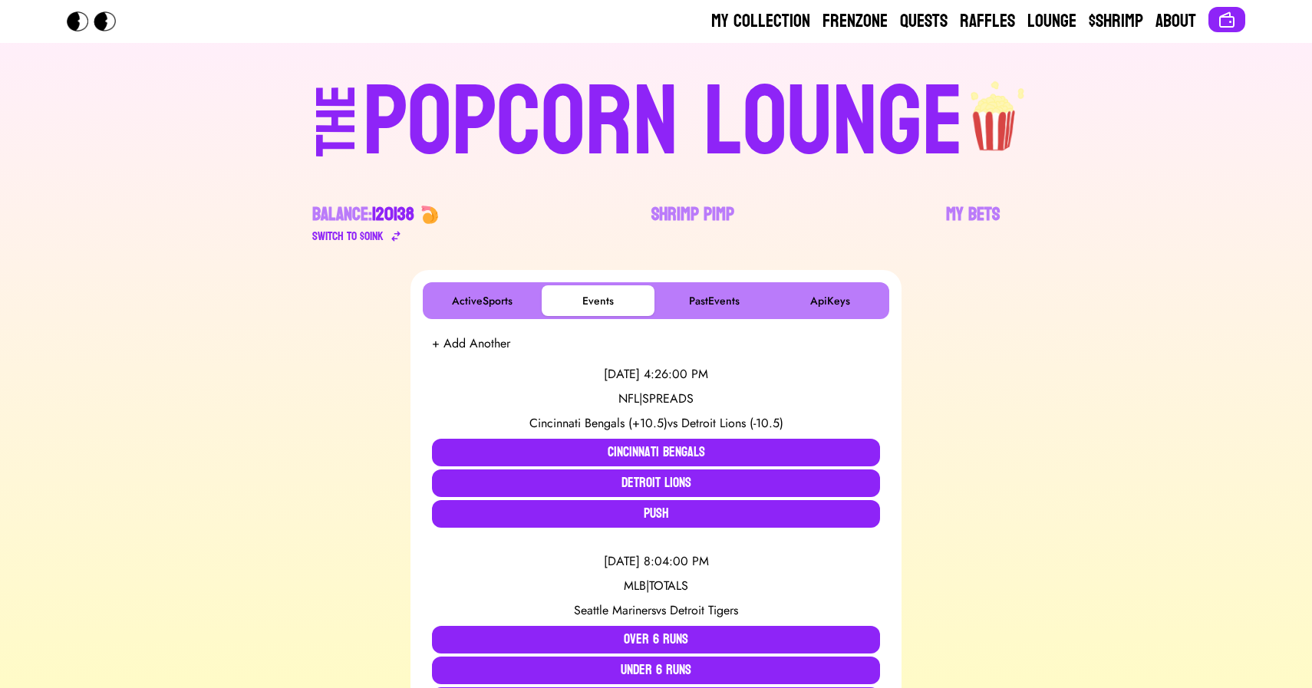
click at [546, 74] on div "POPCORN LOUNGE" at bounding box center [663, 123] width 601 height 98
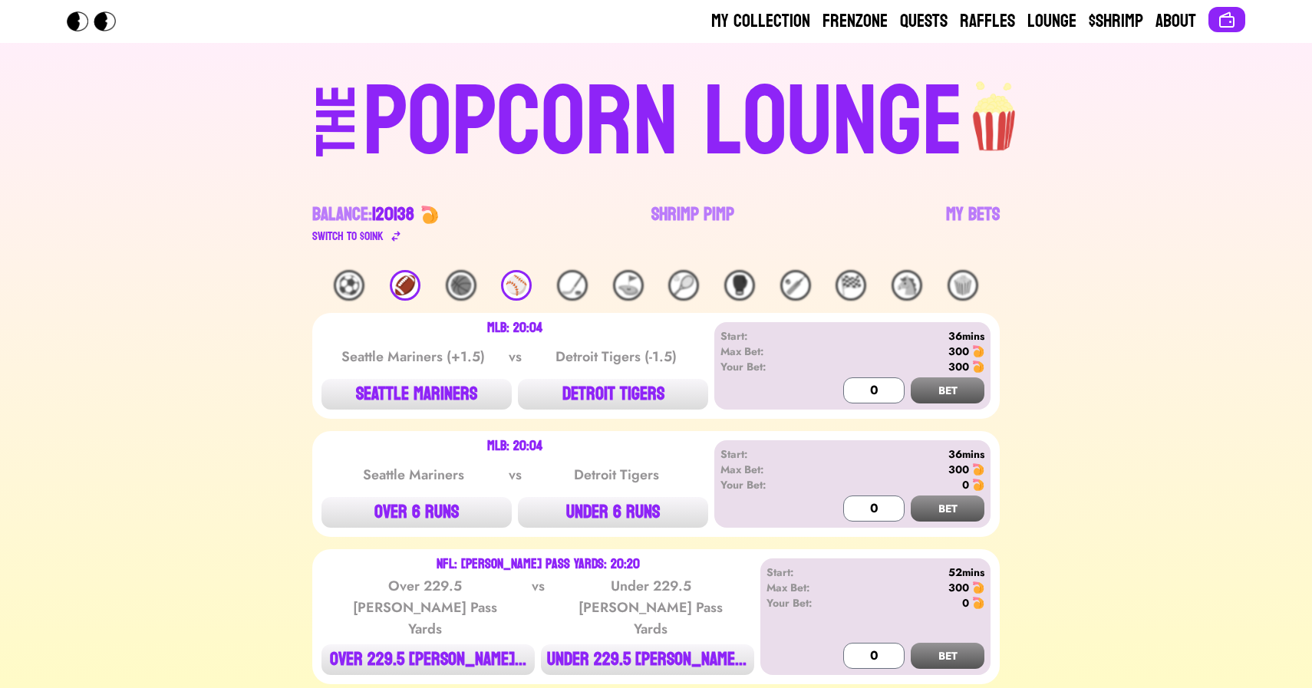
click at [518, 282] on div "⚾️" at bounding box center [516, 285] width 31 height 31
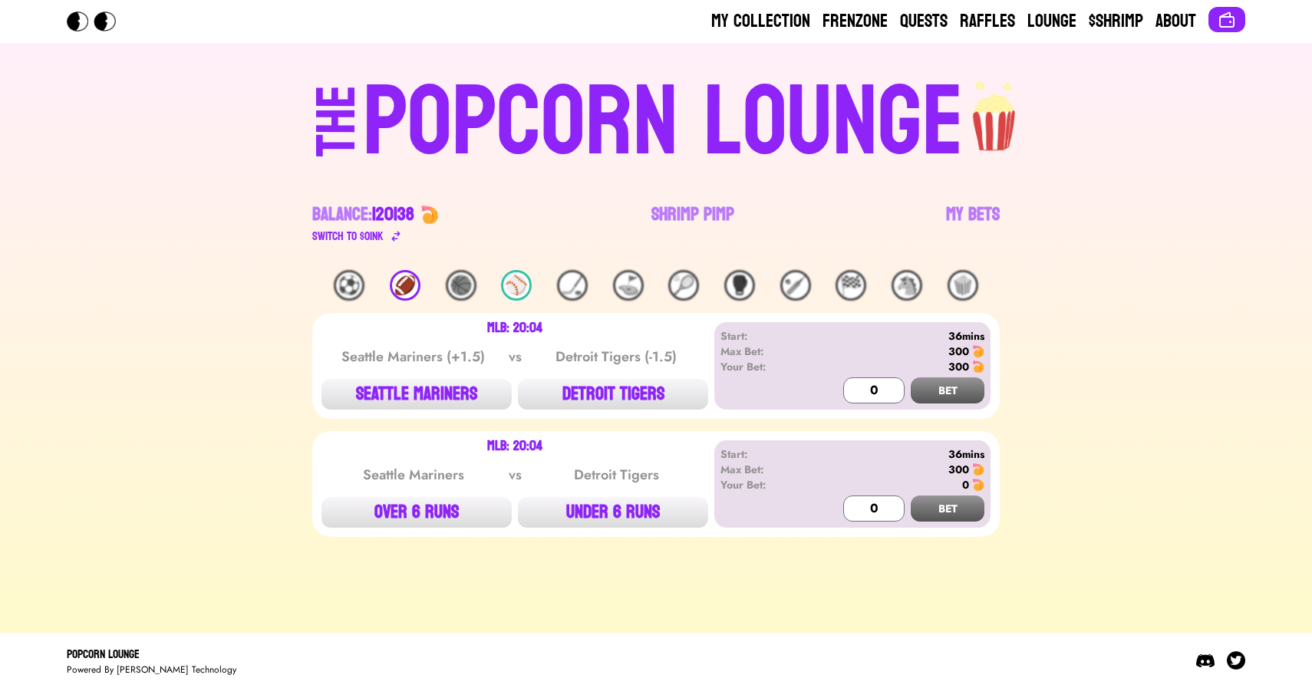
click at [518, 282] on div "⚾️" at bounding box center [516, 285] width 31 height 31
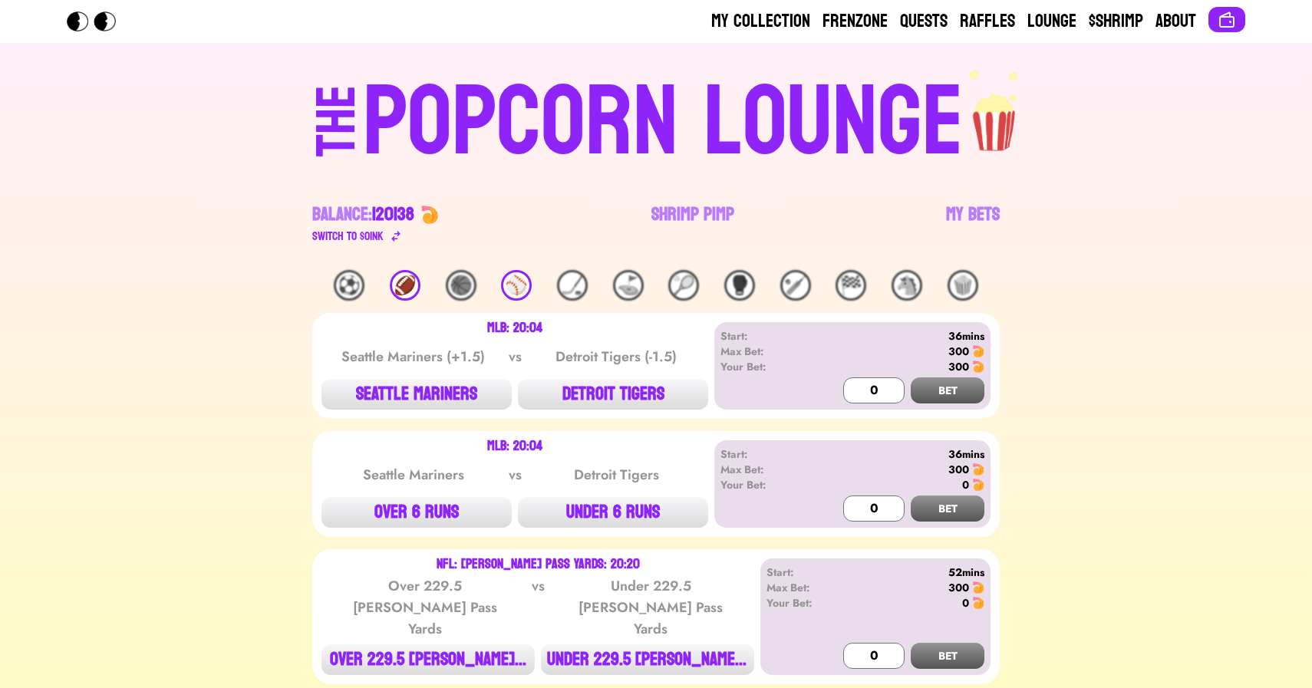
click at [544, 150] on div "POPCORN LOUNGE" at bounding box center [663, 123] width 601 height 98
click at [660, 207] on link "Shrimp Pimp" at bounding box center [692, 224] width 83 height 43
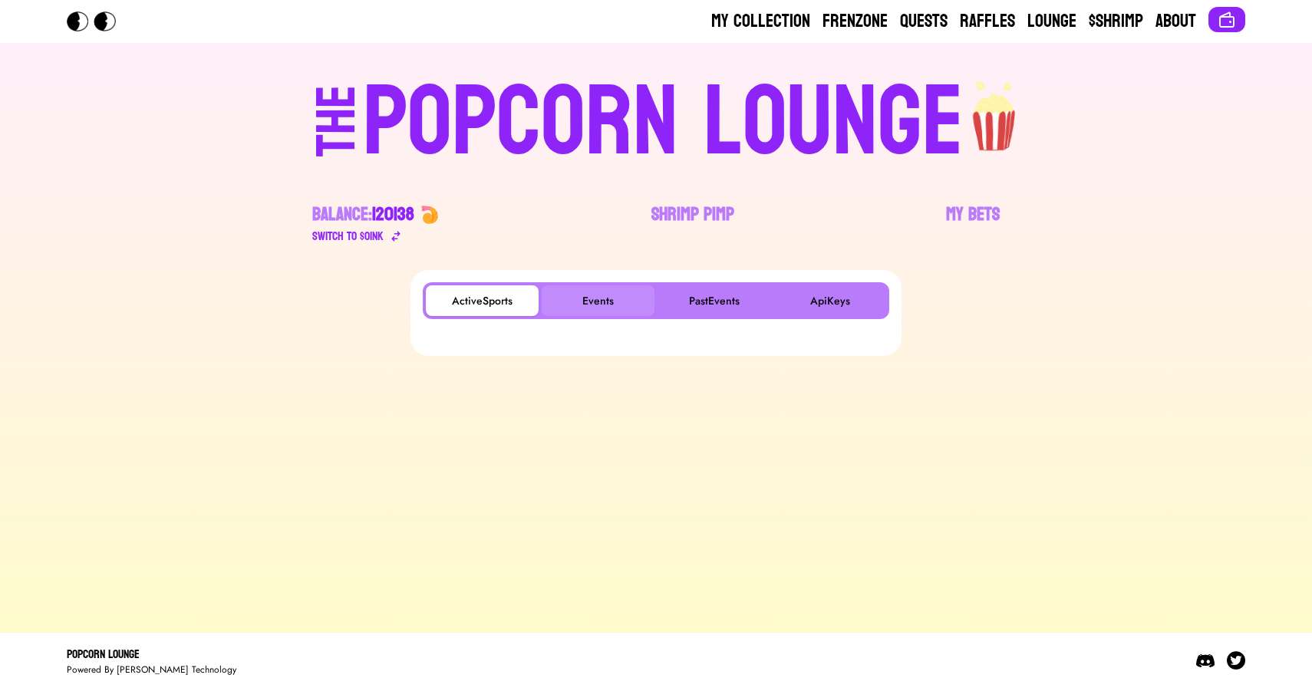
click at [605, 297] on button "Events" at bounding box center [598, 300] width 113 height 31
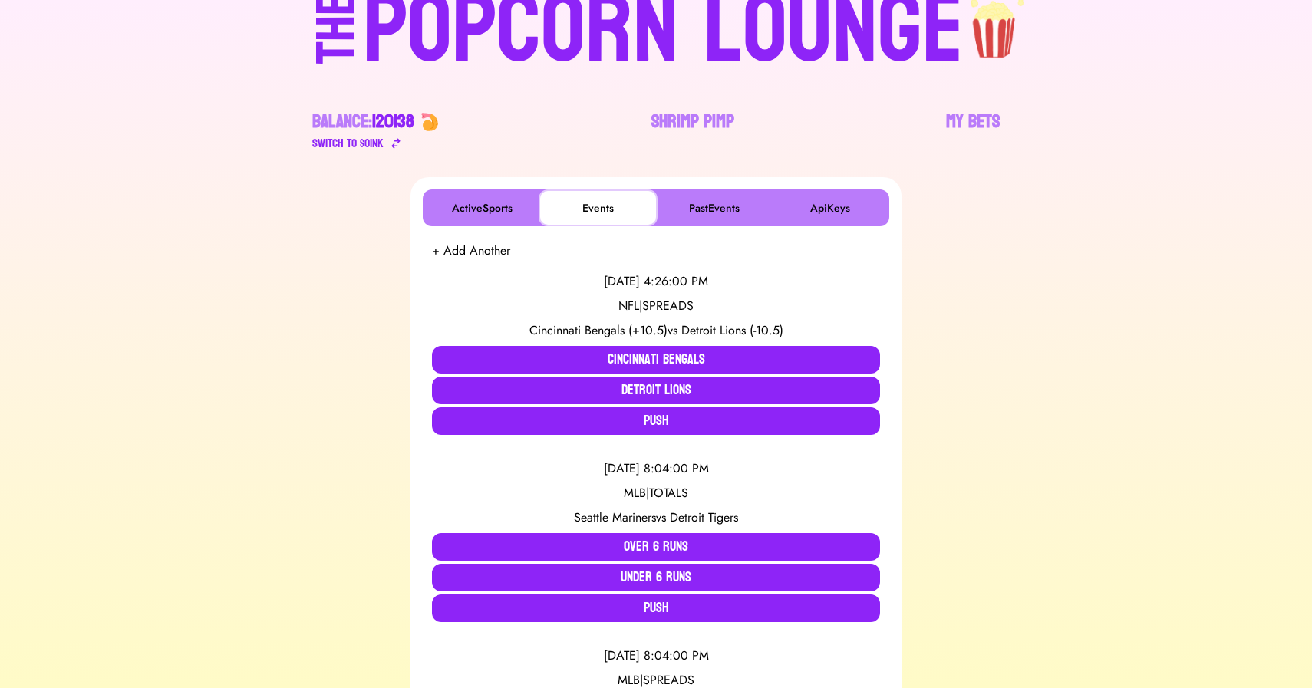
scroll to position [97, 0]
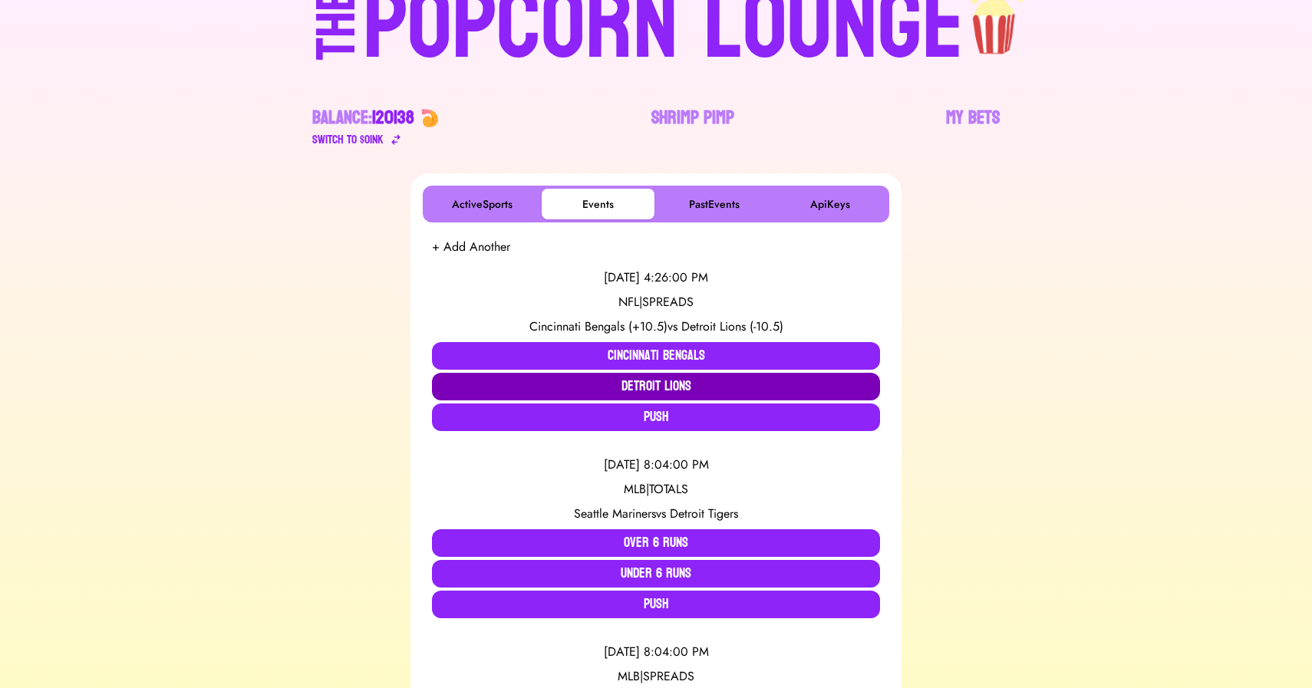
click at [655, 381] on button "Detroit Lions" at bounding box center [656, 387] width 448 height 28
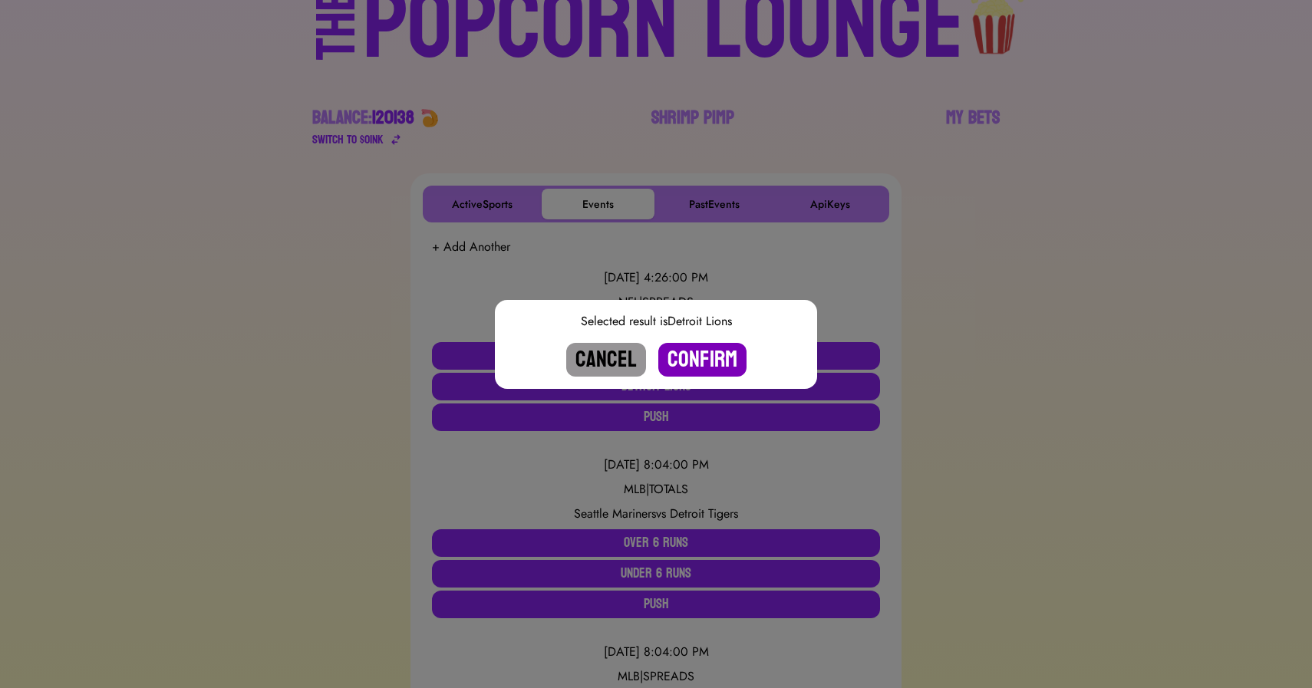
click at [711, 351] on button "Confirm" at bounding box center [702, 360] width 88 height 34
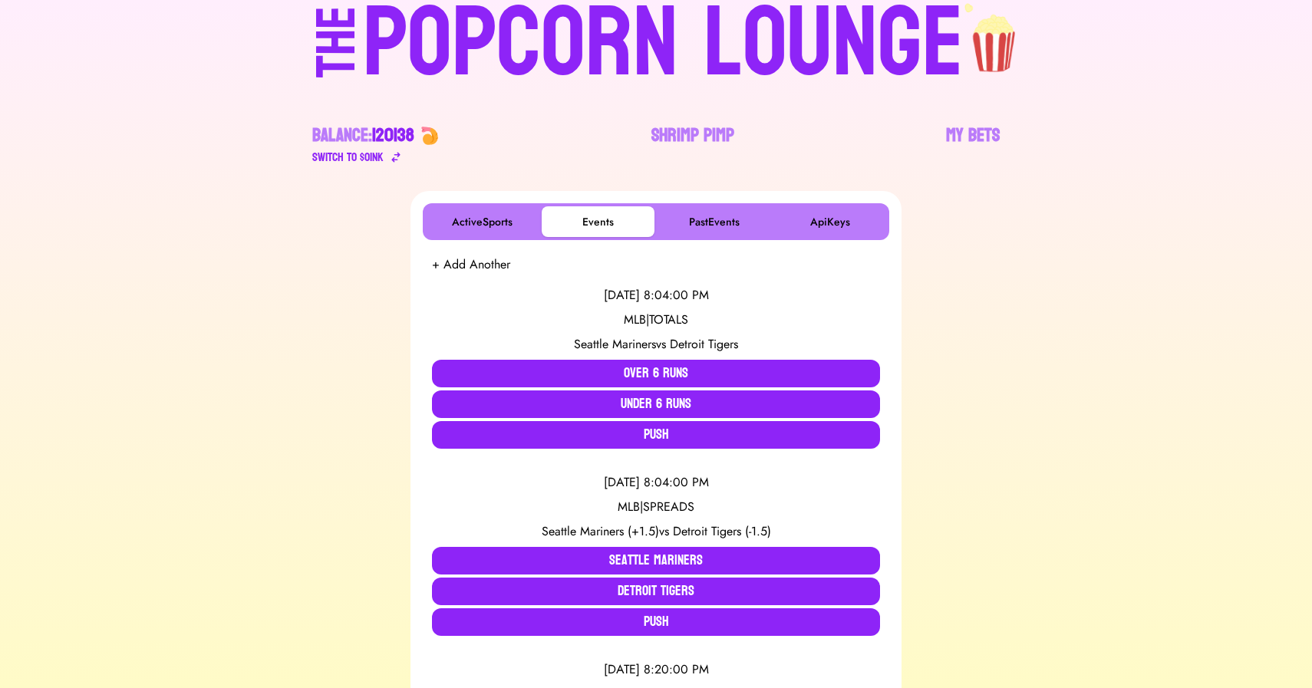
scroll to position [0, 0]
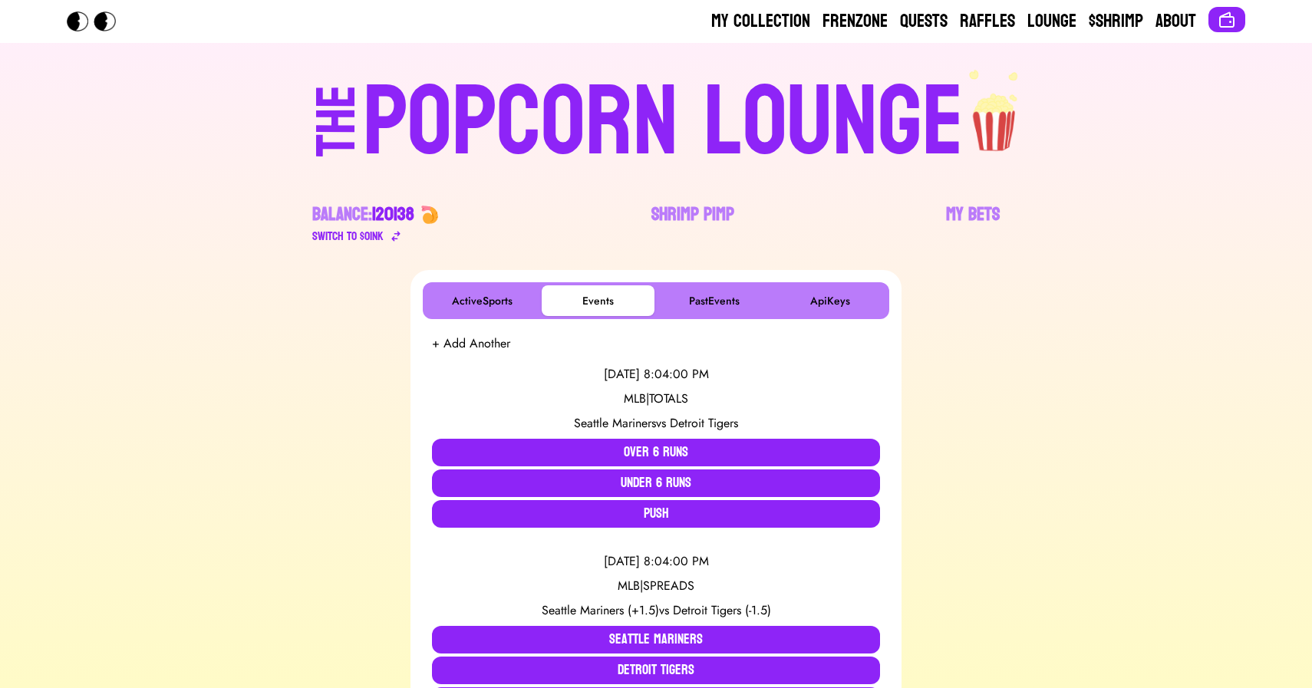
click at [680, 84] on div "POPCORN LOUNGE" at bounding box center [663, 123] width 601 height 98
